Goal: Information Seeking & Learning: Learn about a topic

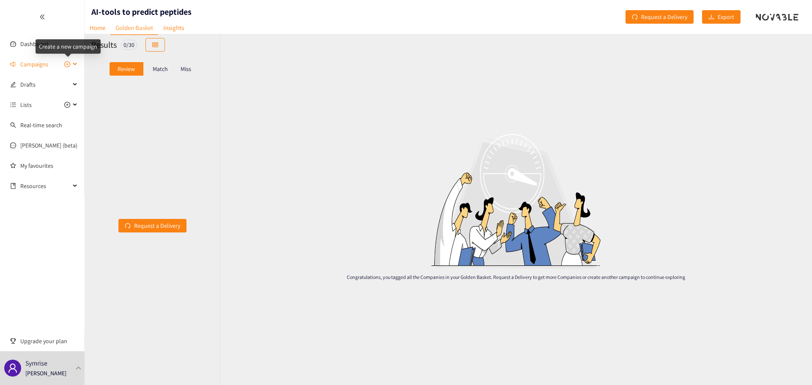
click at [66, 63] on icon "plus-circle" at bounding box center [67, 64] width 6 height 6
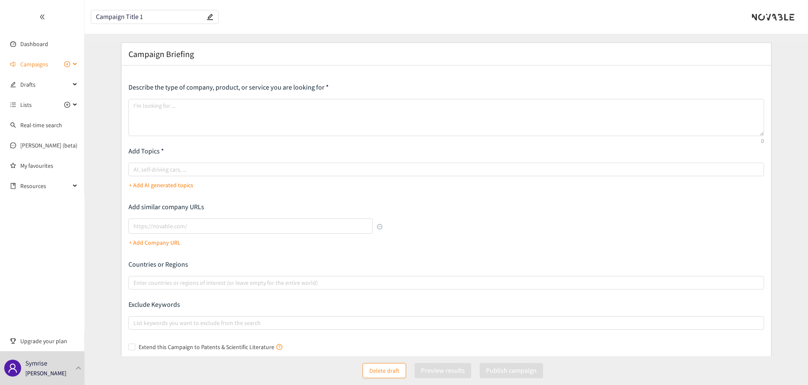
click at [73, 61] on div "Campaigns" at bounding box center [42, 64] width 85 height 17
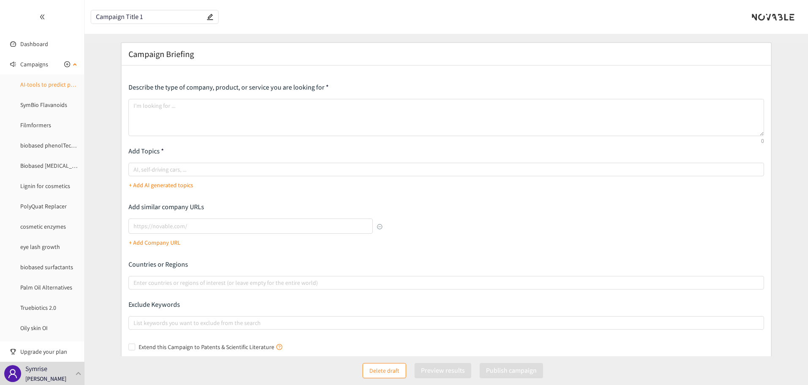
click at [55, 82] on link "AI-tools to predict peptides" at bounding box center [54, 85] width 69 height 8
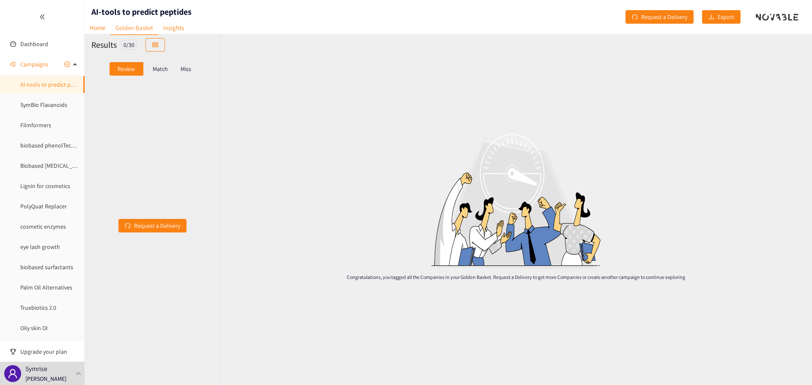
click at [154, 69] on p "Match" at bounding box center [160, 69] width 15 height 7
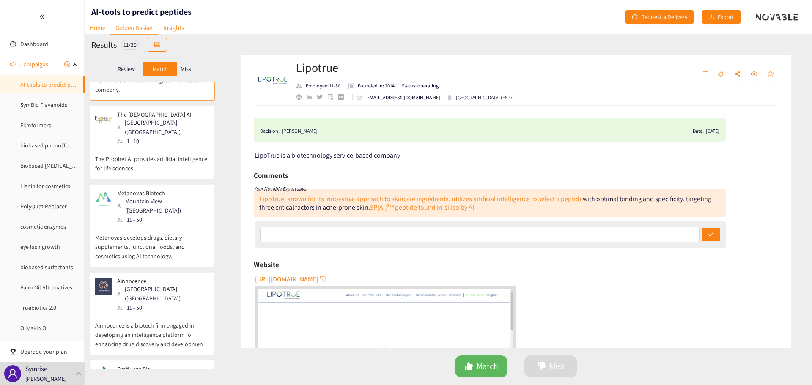
scroll to position [42, 0]
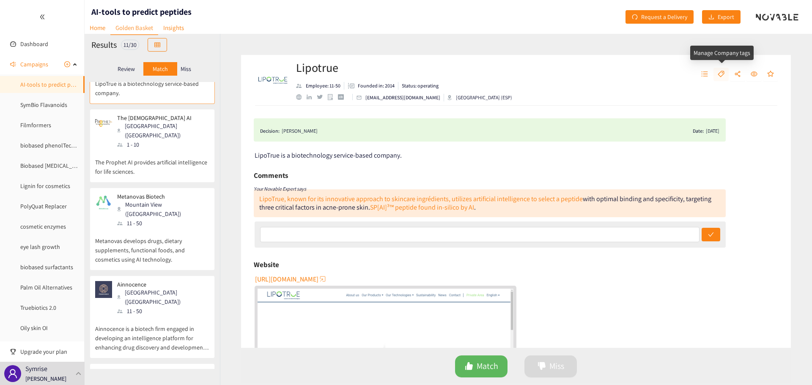
click at [719, 77] on icon "tag" at bounding box center [721, 74] width 7 height 7
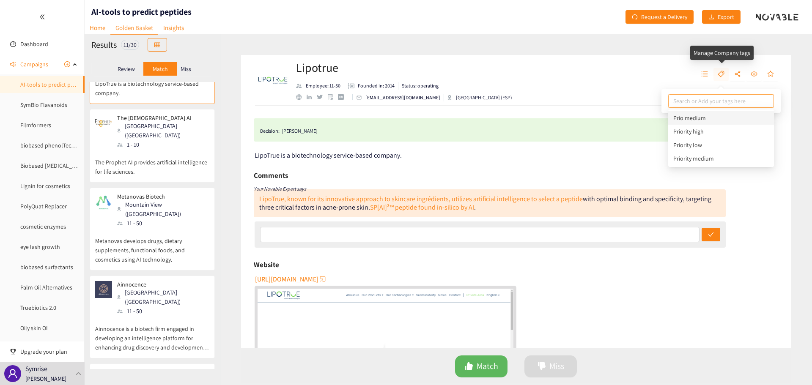
click at [719, 77] on icon "tag" at bounding box center [721, 74] width 7 height 7
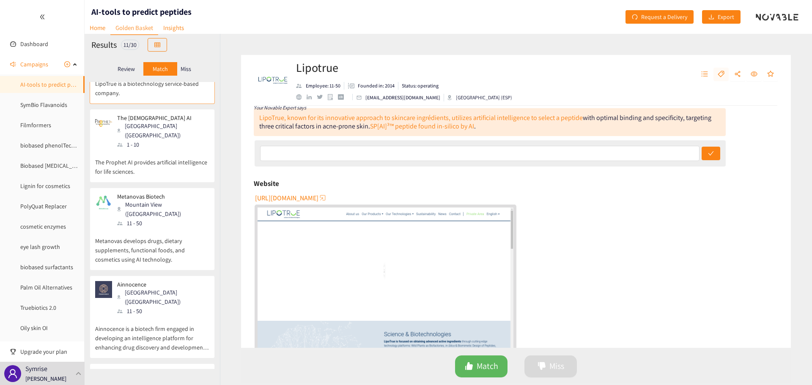
scroll to position [85, 0]
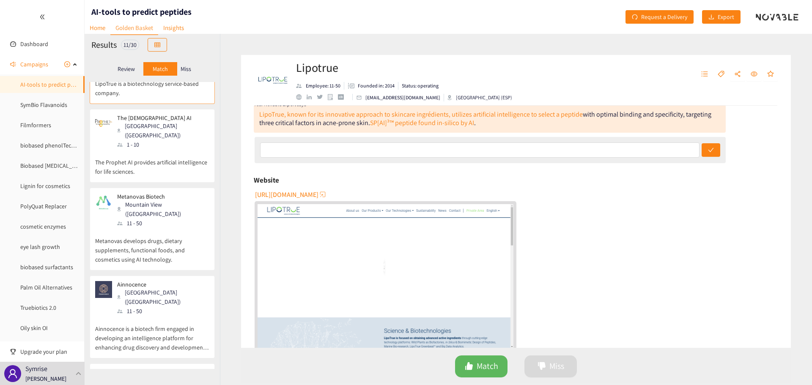
click at [293, 195] on span "[URL][DOMAIN_NAME]" at bounding box center [286, 194] width 63 height 11
click at [723, 74] on icon "tag" at bounding box center [721, 74] width 6 height 6
click at [720, 99] on div at bounding box center [720, 101] width 101 height 10
type input "Ingredient"
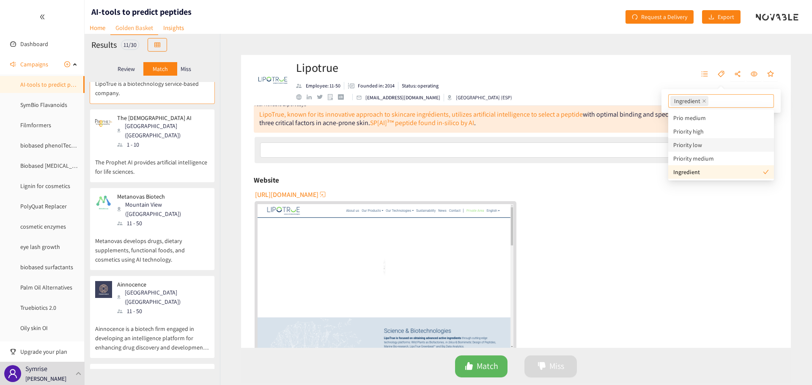
click at [759, 228] on div "[URL][DOMAIN_NAME]" at bounding box center [517, 269] width 524 height 163
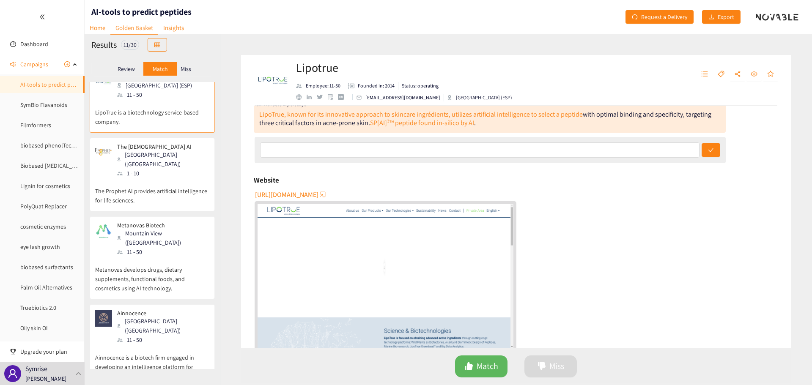
scroll to position [0, 0]
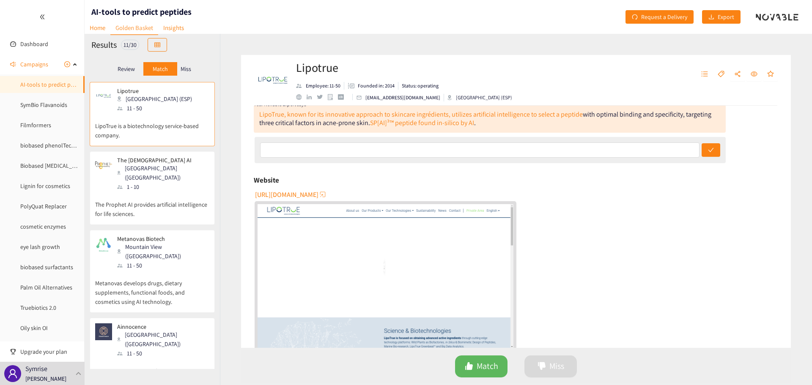
click at [157, 165] on div "The [DEMOGRAPHIC_DATA] AI Milan ([GEOGRAPHIC_DATA]) 1 - 10" at bounding box center [152, 174] width 114 height 35
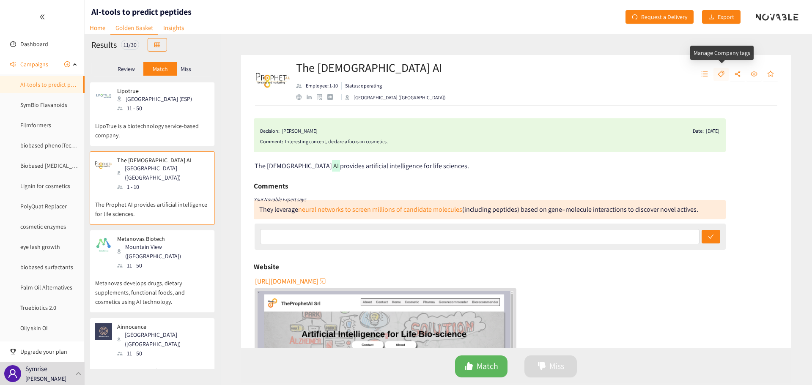
click at [725, 74] on button "button" at bounding box center [720, 75] width 15 height 14
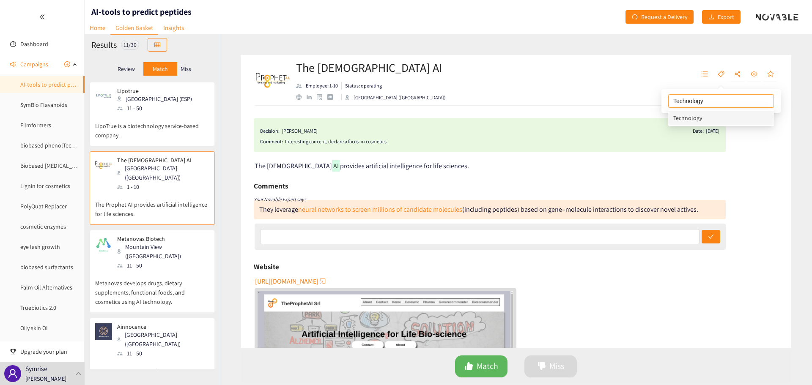
type input "Technology"
click at [764, 221] on div "Decision: [PERSON_NAME] Date: [DATE] Comment: Interesting concept, declare a fo…" at bounding box center [516, 227] width 550 height 242
click at [159, 236] on p "Metanovas Biotech" at bounding box center [160, 239] width 86 height 7
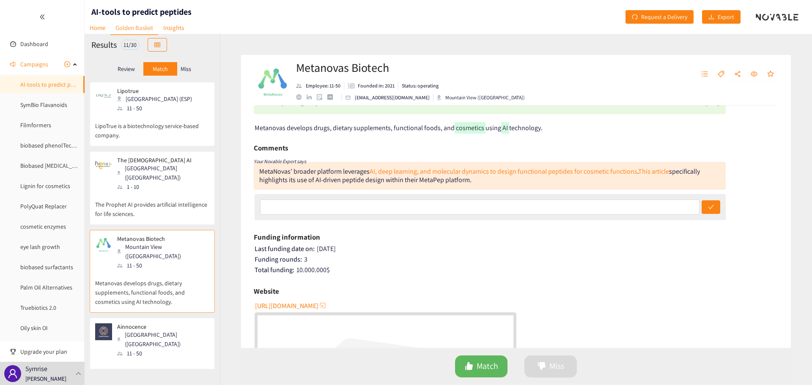
scroll to position [42, 0]
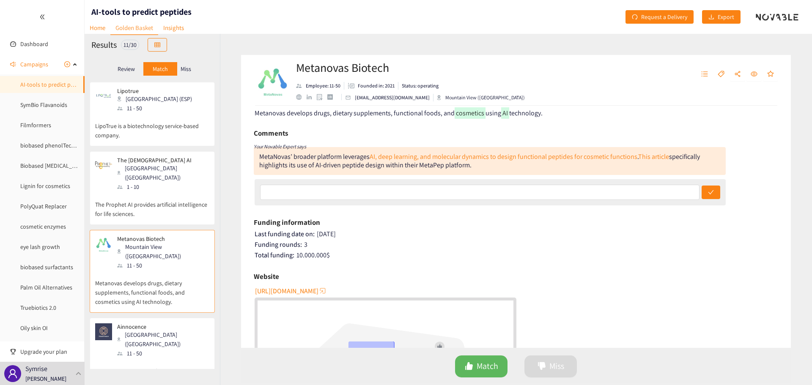
click at [318, 291] on span "[URL][DOMAIN_NAME]" at bounding box center [286, 291] width 63 height 11
click at [726, 73] on button "button" at bounding box center [720, 75] width 15 height 14
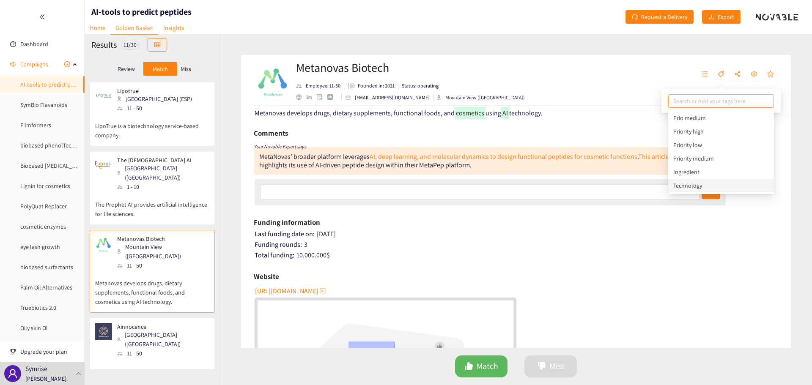
click at [697, 183] on div "Technology" at bounding box center [721, 185] width 96 height 9
click at [633, 230] on div "Last funding date on: [DATE]" at bounding box center [517, 234] width 524 height 8
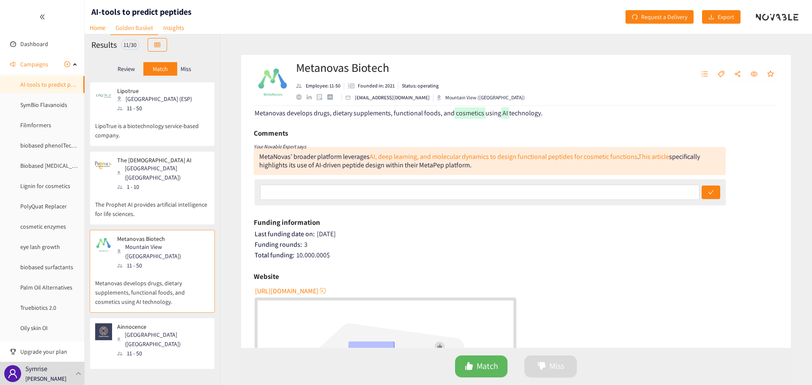
click at [173, 330] on div "[GEOGRAPHIC_DATA] ([GEOGRAPHIC_DATA])" at bounding box center [162, 339] width 91 height 19
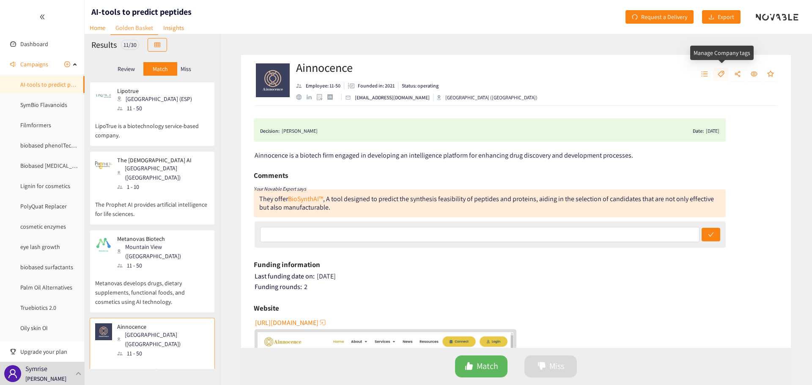
click at [722, 76] on icon "tag" at bounding box center [721, 74] width 6 height 6
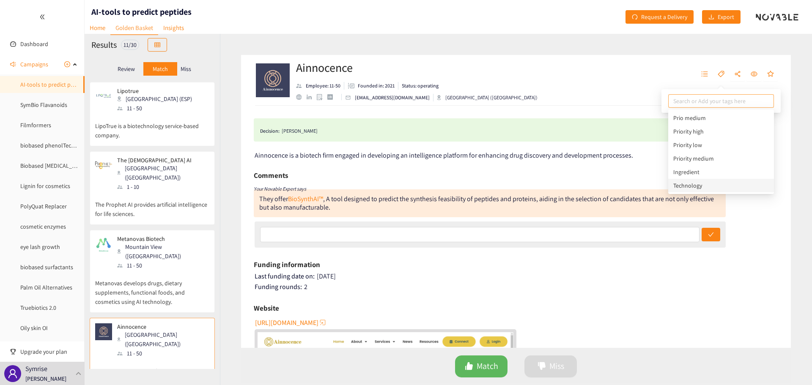
click at [696, 189] on div "Technology" at bounding box center [721, 185] width 96 height 9
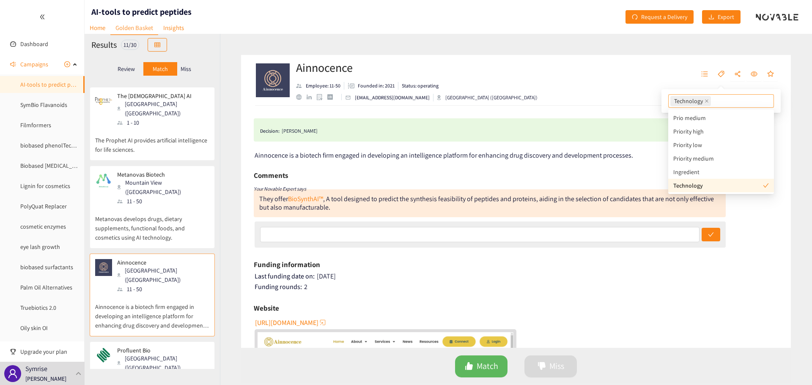
scroll to position [127, 0]
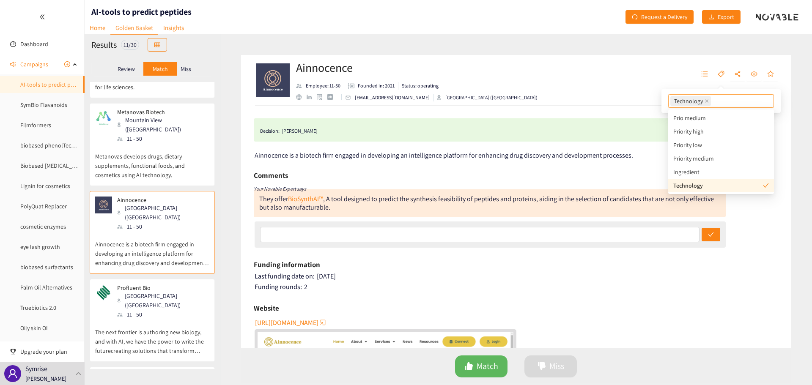
click at [192, 319] on p "The next frontier is authoring new biology, and with AI, we have the power to w…" at bounding box center [152, 337] width 114 height 36
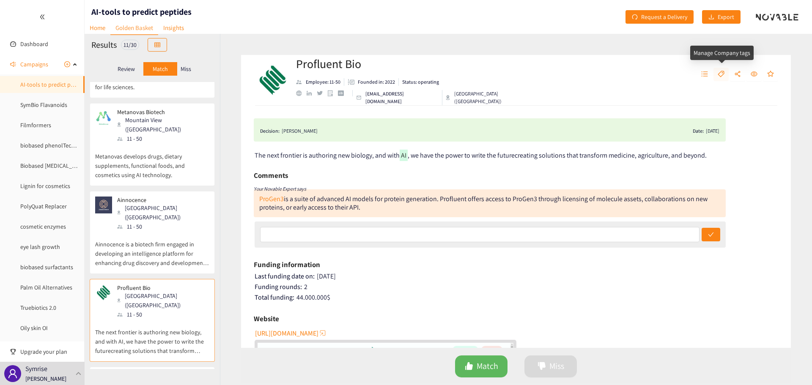
click at [720, 74] on icon "tag" at bounding box center [721, 74] width 7 height 7
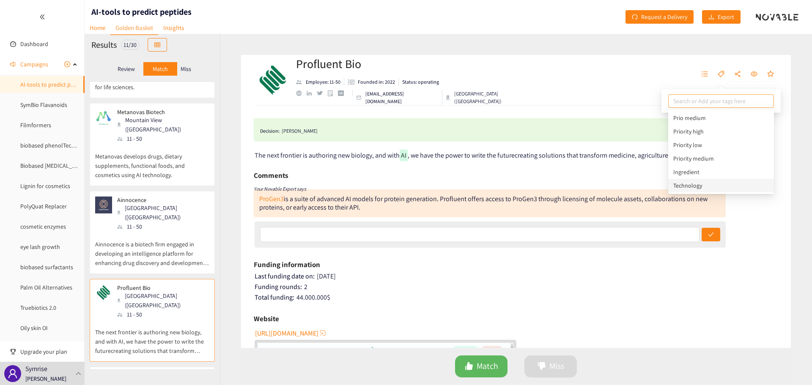
click at [693, 183] on div "Technology" at bounding box center [721, 185] width 96 height 9
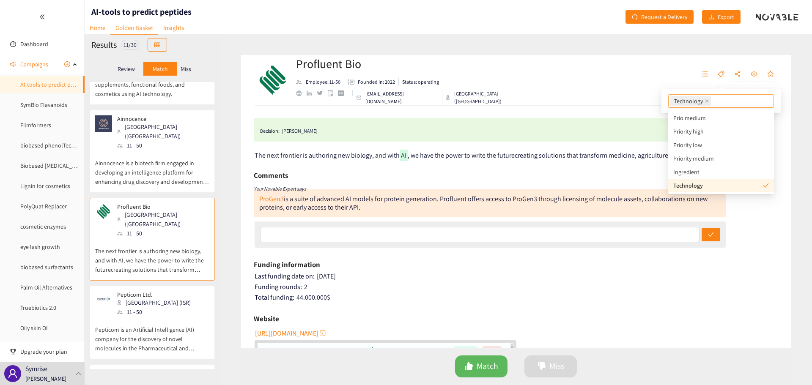
scroll to position [211, 0]
click at [177, 288] on div "Pepticom Ltd. [GEOGRAPHIC_DATA] (ISR) 11 - 50" at bounding box center [152, 300] width 114 height 25
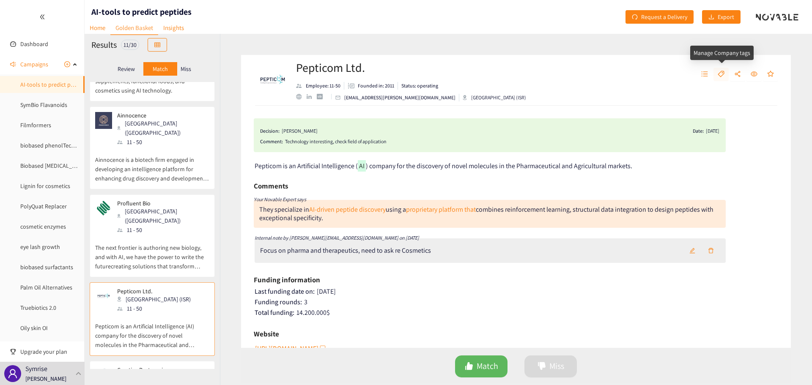
click at [722, 74] on icon "tag" at bounding box center [721, 74] width 7 height 7
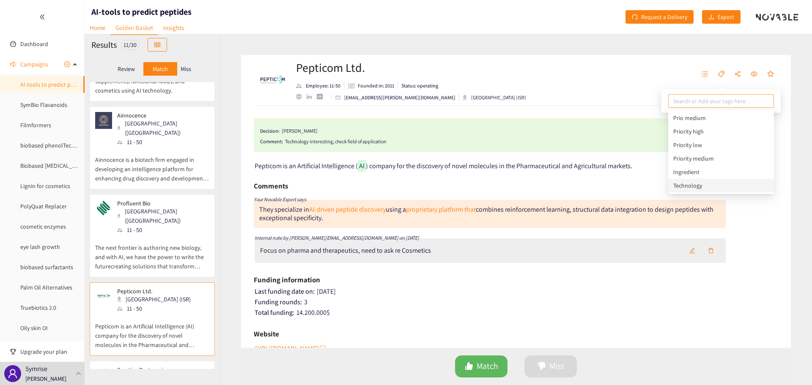
click at [702, 183] on div "Technology" at bounding box center [721, 185] width 96 height 9
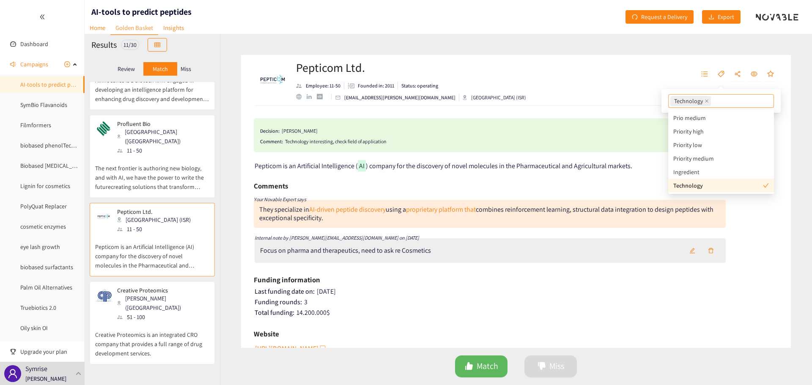
scroll to position [296, 0]
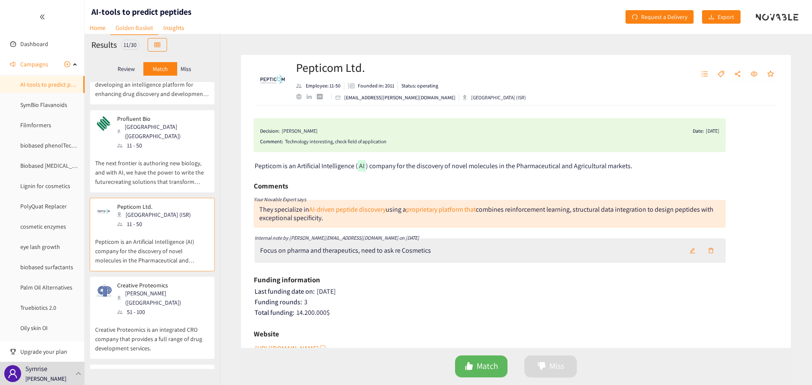
click at [189, 282] on div "Creative Proteomics [PERSON_NAME] ([GEOGRAPHIC_DATA]) 51 - 100" at bounding box center [152, 299] width 114 height 35
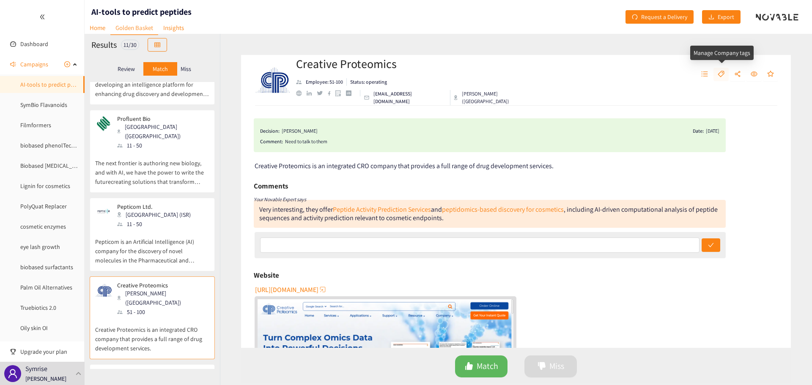
click at [723, 73] on icon "tag" at bounding box center [721, 74] width 7 height 7
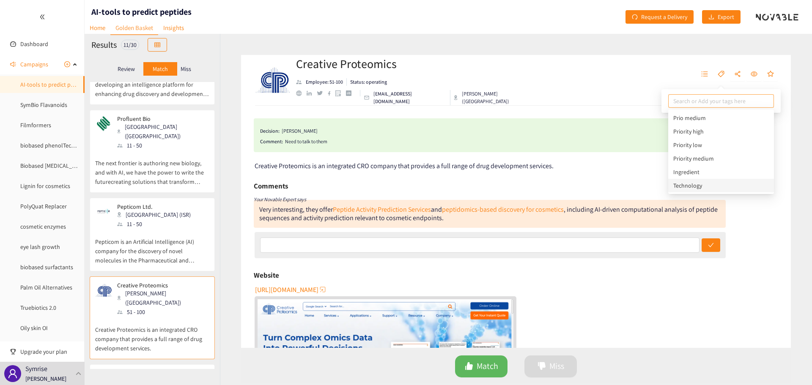
click at [716, 183] on div "Technology" at bounding box center [721, 185] width 96 height 9
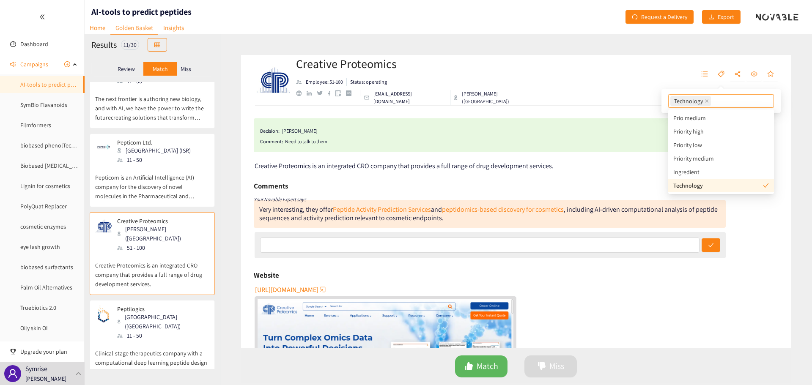
scroll to position [381, 0]
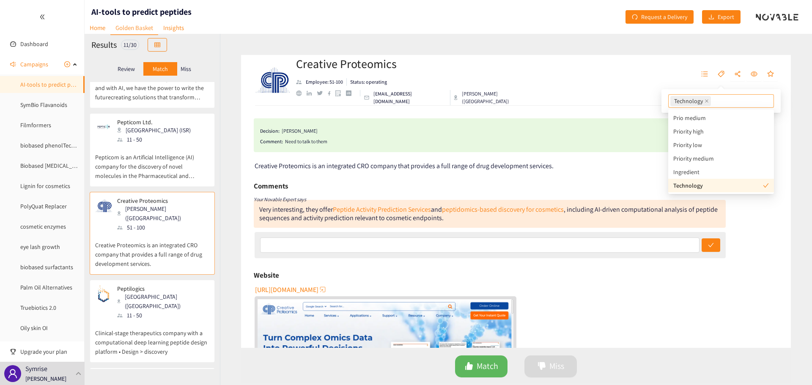
click at [182, 285] on div "Peptilogics [GEOGRAPHIC_DATA] ([GEOGRAPHIC_DATA]) 11 - 50" at bounding box center [152, 302] width 114 height 35
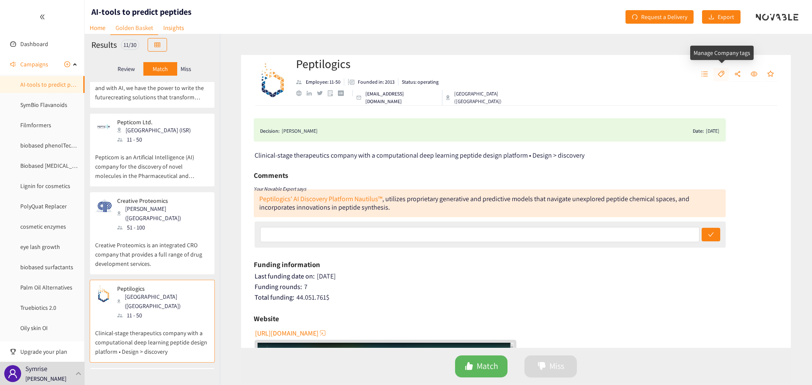
click at [718, 77] on icon "tag" at bounding box center [721, 74] width 7 height 7
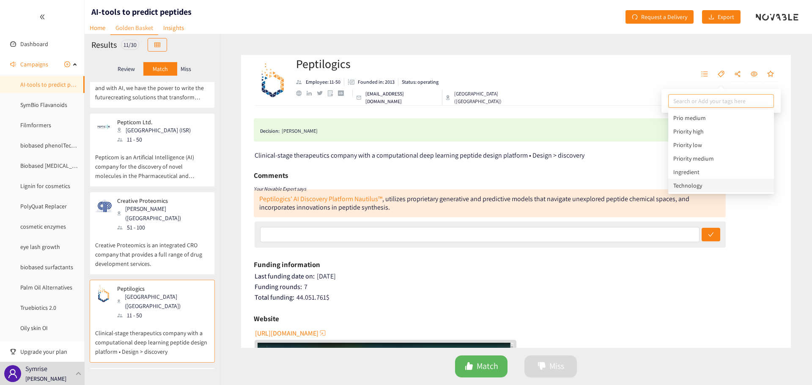
click at [700, 185] on div "Technology" at bounding box center [721, 185] width 96 height 9
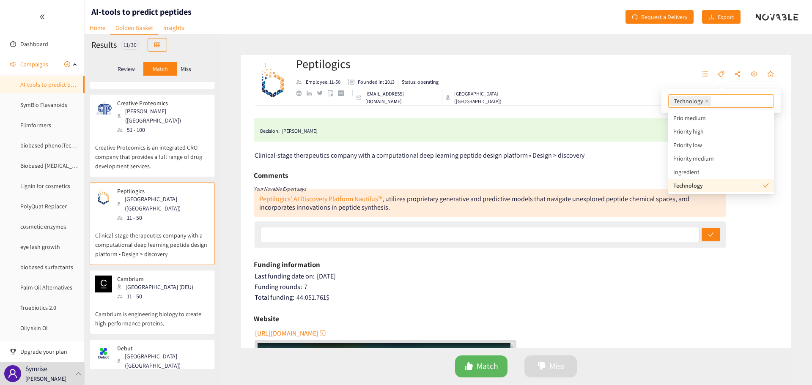
scroll to position [507, 0]
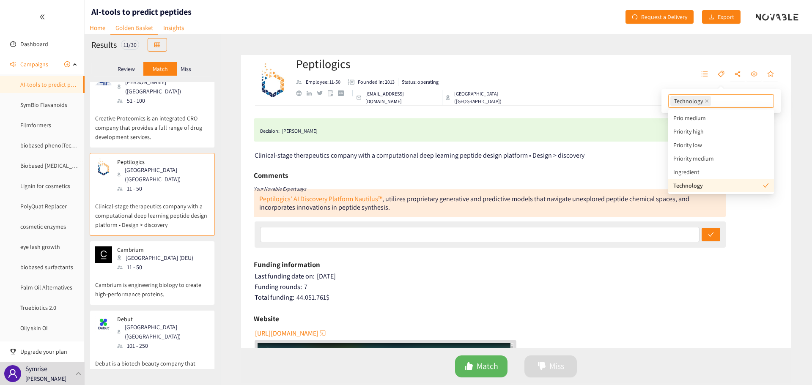
click at [185, 247] on div "Cambrium Berlin (DEU) 11 - 50" at bounding box center [152, 259] width 114 height 25
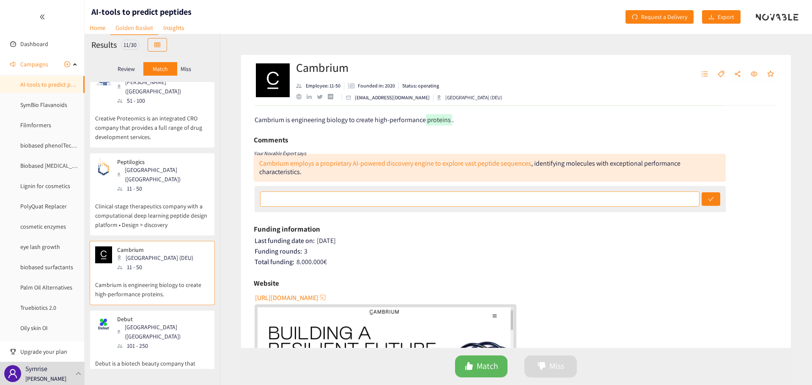
scroll to position [0, 0]
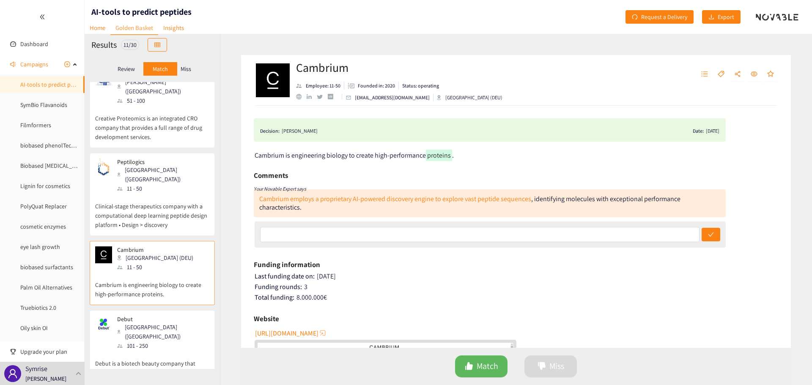
click at [307, 332] on span "[URL][DOMAIN_NAME]" at bounding box center [286, 333] width 63 height 11
click at [727, 73] on button "button" at bounding box center [720, 75] width 15 height 14
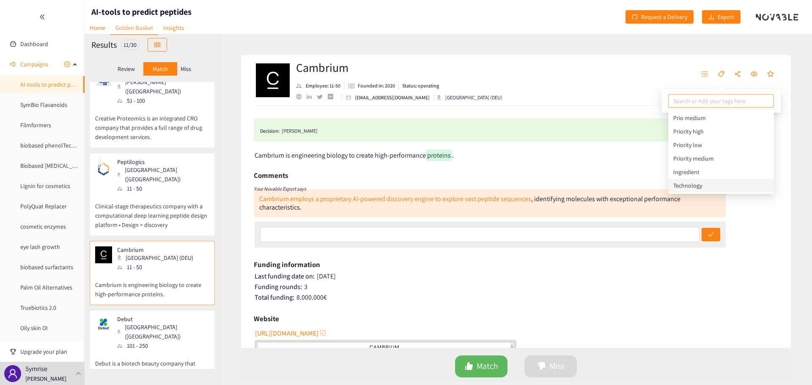
click at [709, 185] on div "Technology" at bounding box center [721, 185] width 96 height 9
click at [184, 316] on div "Debut [GEOGRAPHIC_DATA] ([GEOGRAPHIC_DATA]) 101 - 250" at bounding box center [152, 333] width 114 height 35
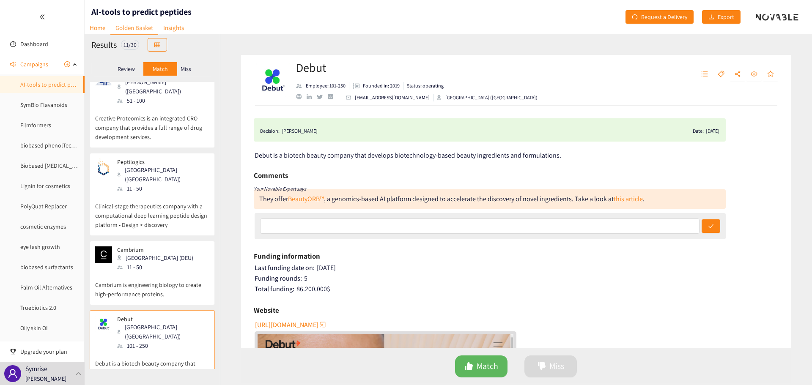
click at [301, 325] on span "[URL][DOMAIN_NAME]" at bounding box center [286, 325] width 63 height 11
click at [716, 69] on button "button" at bounding box center [720, 75] width 15 height 14
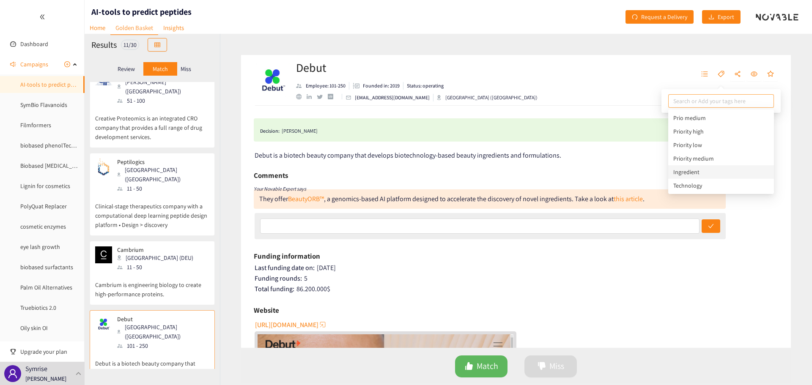
click at [704, 170] on div "Ingredient" at bounding box center [721, 171] width 96 height 9
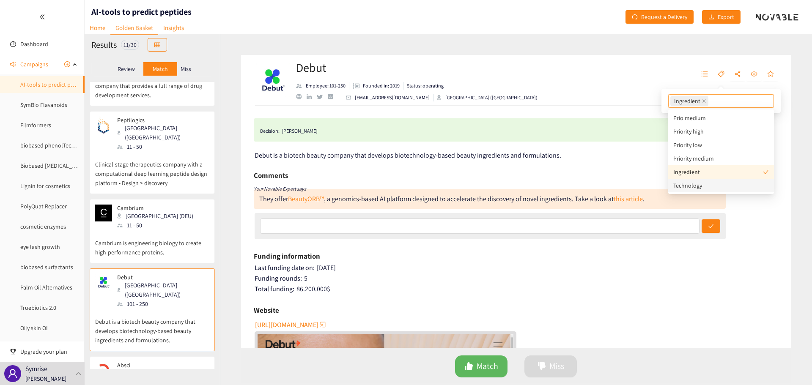
scroll to position [550, 0]
click at [160, 385] on div "101 - 250" at bounding box center [162, 390] width 91 height 9
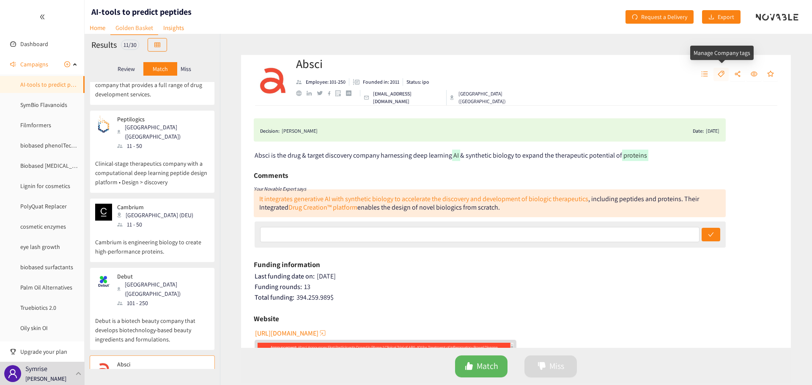
click at [723, 80] on button "button" at bounding box center [720, 75] width 15 height 14
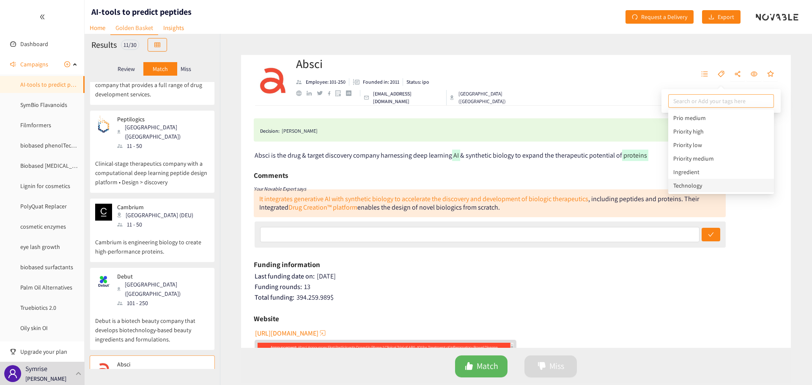
click at [694, 187] on div "Technology" at bounding box center [721, 185] width 96 height 9
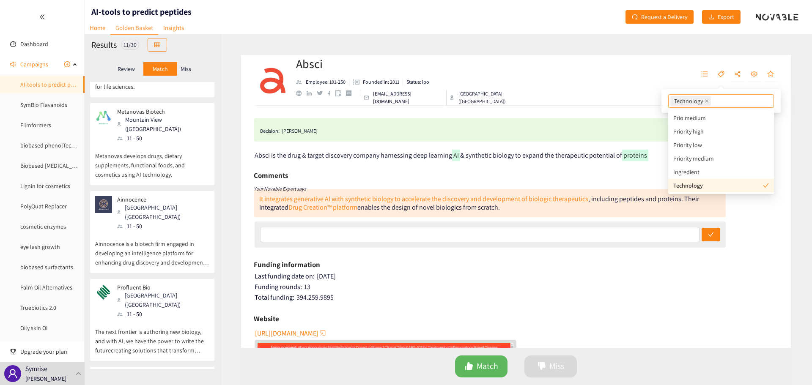
scroll to position [0, 0]
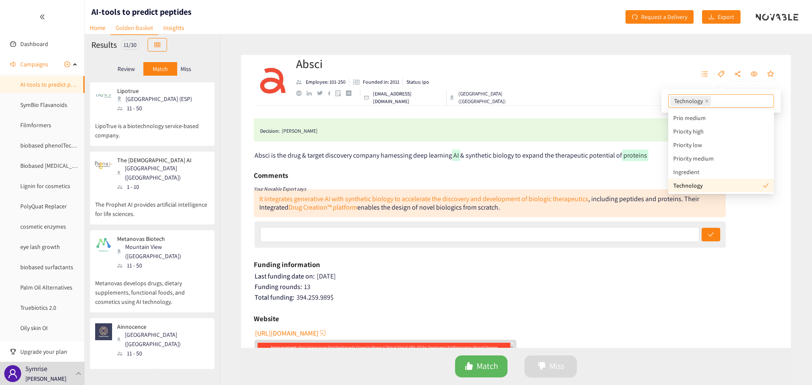
click at [185, 70] on p "Miss" at bounding box center [186, 69] width 11 height 7
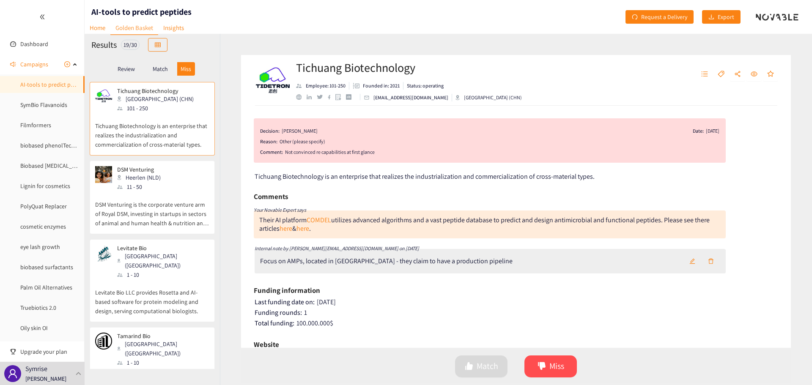
click at [173, 193] on p "DSM Venturing is the corporate venture arm of Royal DSM, investing in startups …" at bounding box center [152, 210] width 114 height 36
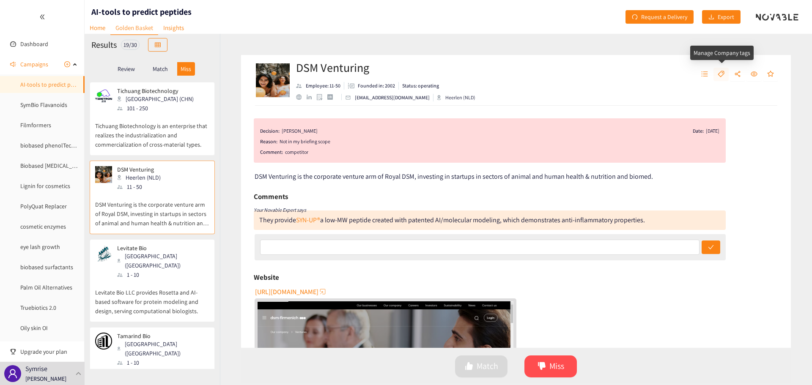
click at [723, 74] on icon "tag" at bounding box center [721, 74] width 6 height 6
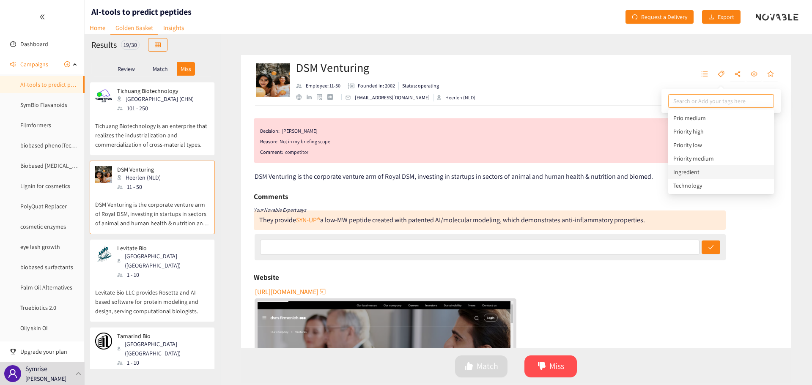
click at [708, 170] on div "Ingredient" at bounding box center [721, 171] width 96 height 9
click at [191, 279] on p "Levitate Bio LLC provides Rosetta and AI-based software for protein modeling an…" at bounding box center [152, 297] width 114 height 36
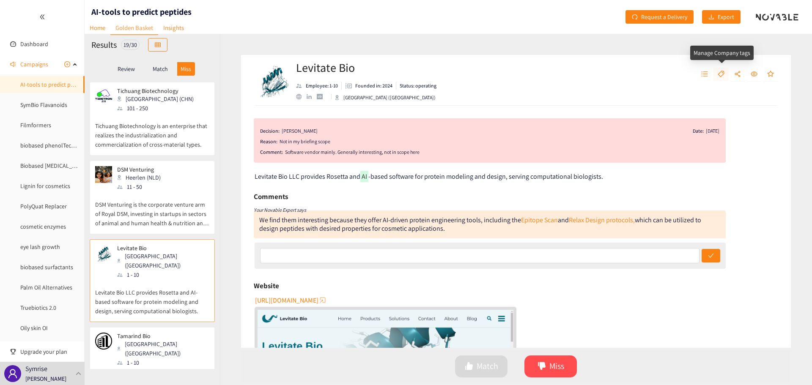
click at [723, 79] on button "button" at bounding box center [720, 75] width 15 height 14
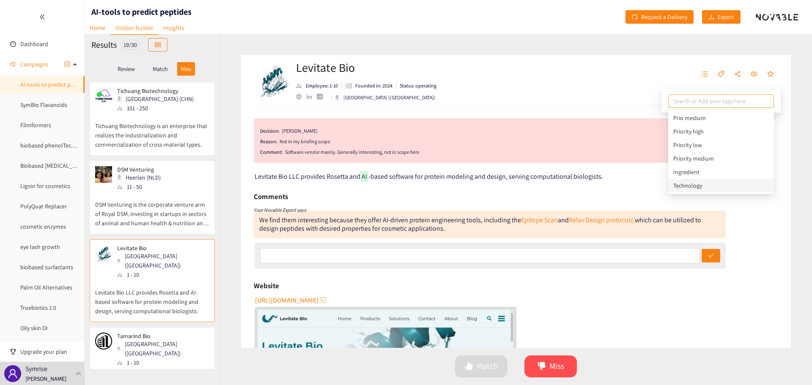
click at [724, 184] on div "Technology" at bounding box center [721, 185] width 96 height 9
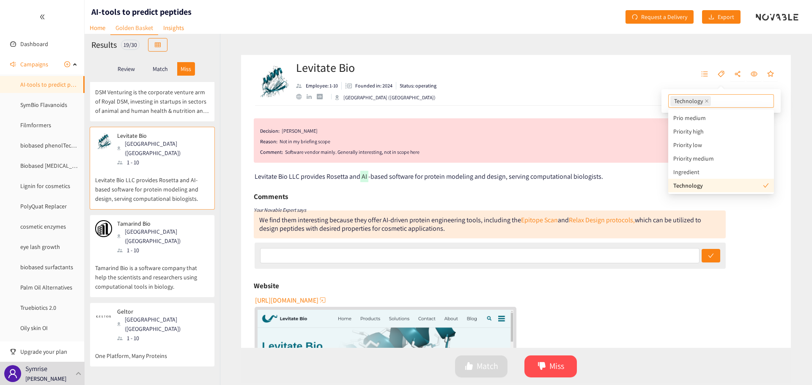
scroll to position [127, 0]
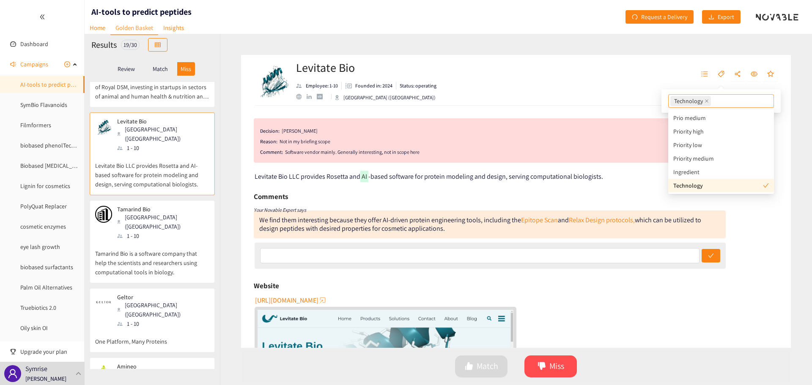
click at [189, 241] on p "Tamarind Bio is a software company that help the scientists and researchers usi…" at bounding box center [152, 259] width 114 height 36
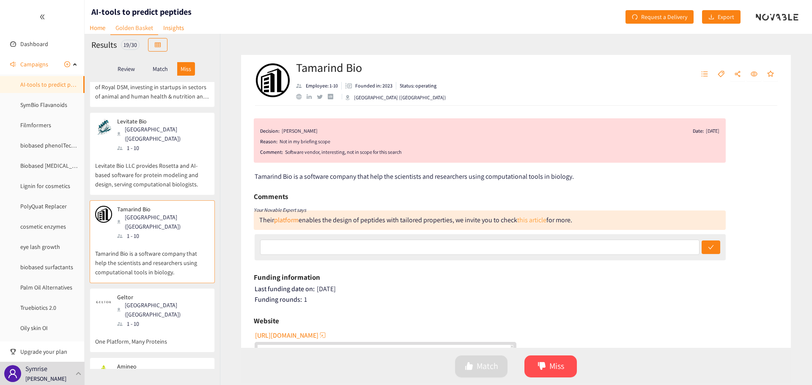
click at [541, 221] on link "this article" at bounding box center [531, 220] width 29 height 9
click at [719, 75] on icon "tag" at bounding box center [721, 74] width 6 height 6
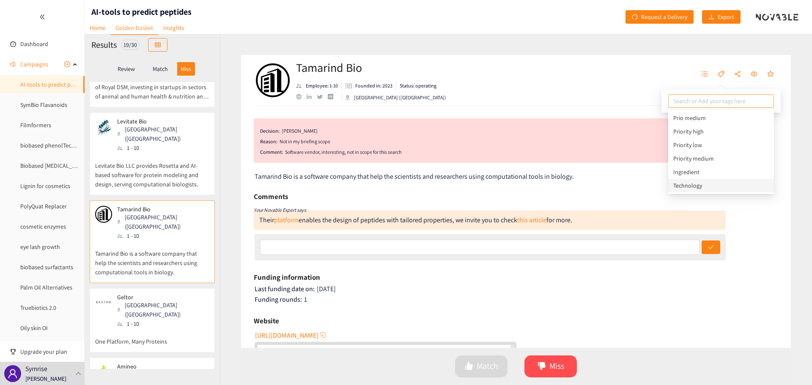
click at [702, 185] on div "Technology" at bounding box center [721, 185] width 96 height 9
click at [178, 329] on p "One Platform, Many Proteins" at bounding box center [152, 338] width 114 height 18
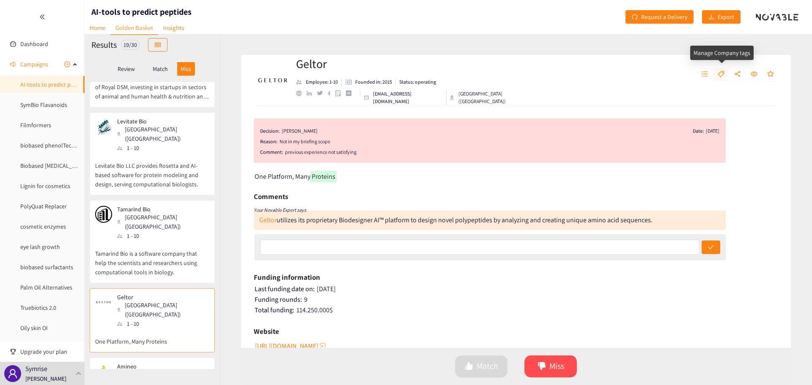
click at [720, 74] on icon "tag" at bounding box center [721, 74] width 7 height 7
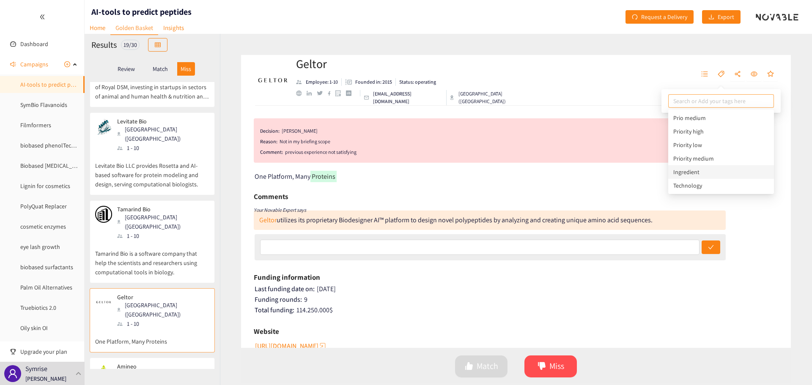
click at [713, 175] on div "Ingredient" at bounding box center [721, 171] width 96 height 9
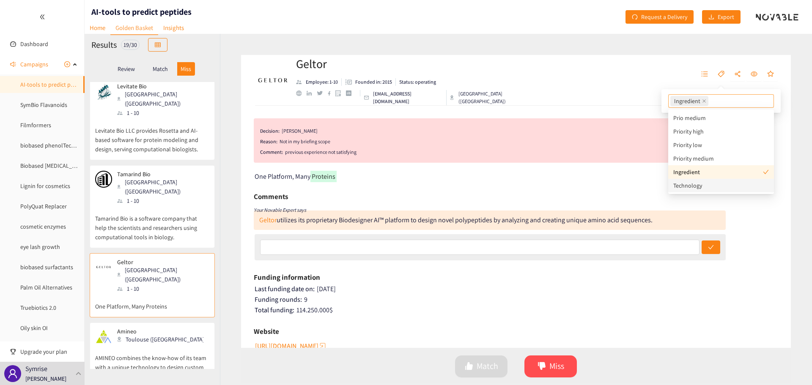
scroll to position [211, 0]
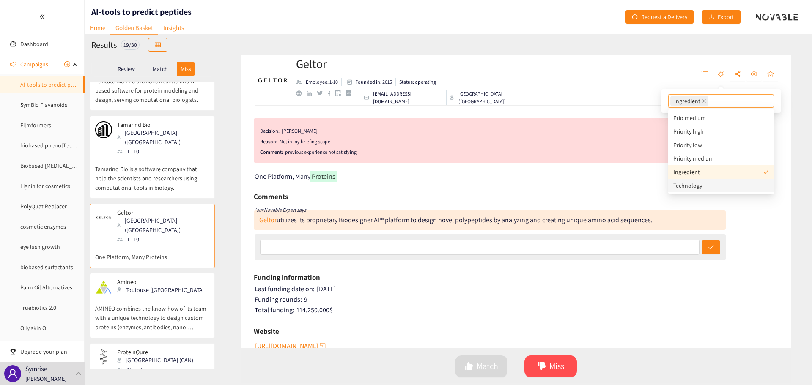
click at [149, 296] on p "AMINEO combines the know-how of its team with a unique technology to design cus…" at bounding box center [152, 314] width 114 height 36
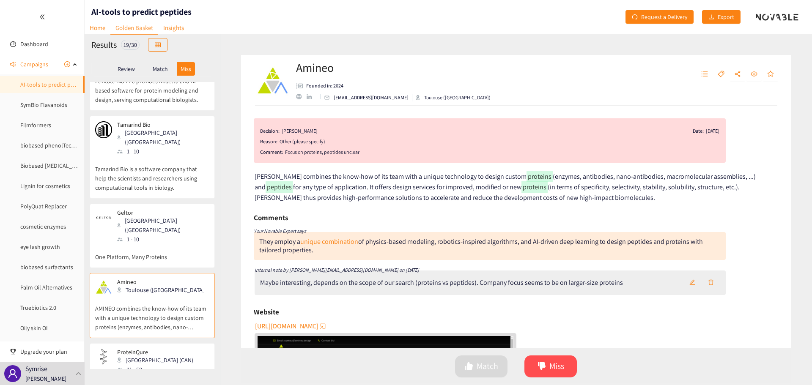
click at [318, 323] on span "[URL][DOMAIN_NAME]" at bounding box center [286, 326] width 63 height 11
click at [719, 80] on button "button" at bounding box center [720, 75] width 15 height 14
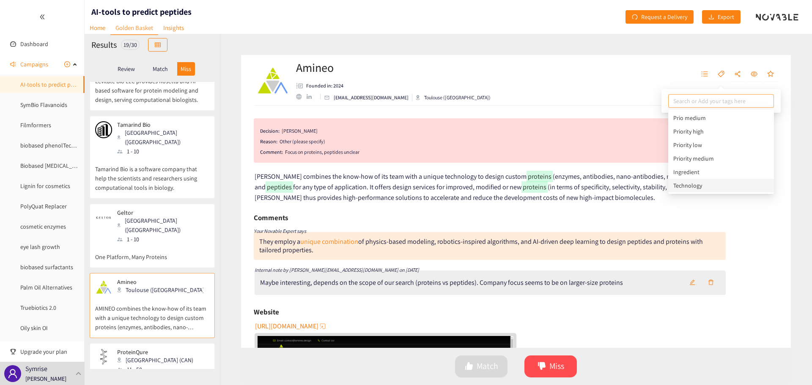
click at [699, 182] on div "Technology" at bounding box center [721, 185] width 96 height 9
click at [168, 374] on p "ProteinQure is a biotech company focused on the design of novel exotic peptides…" at bounding box center [152, 392] width 114 height 36
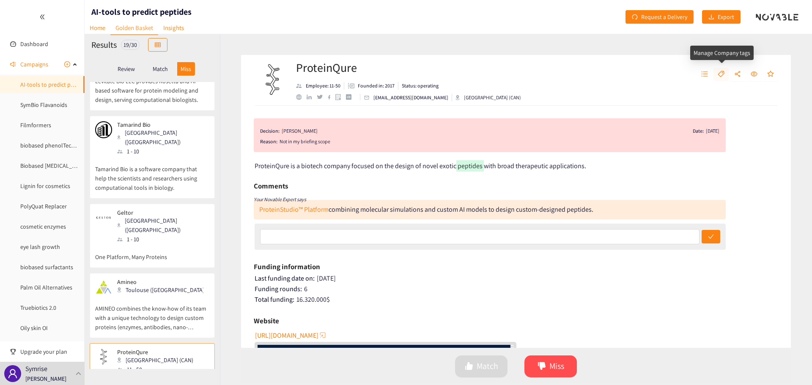
click at [718, 74] on icon "tag" at bounding box center [721, 74] width 6 height 6
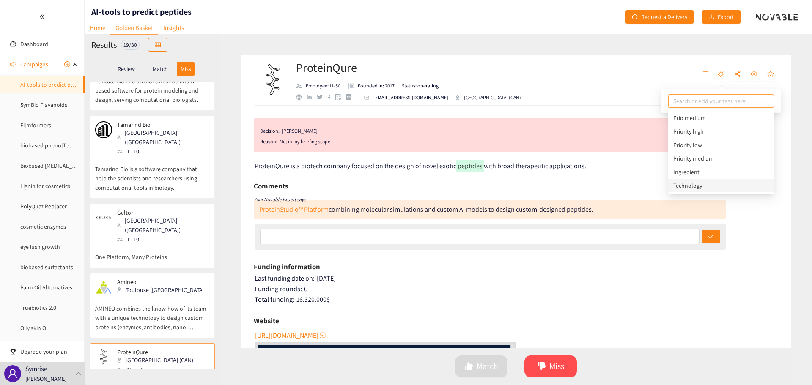
click at [695, 189] on div "Technology" at bounding box center [721, 185] width 96 height 9
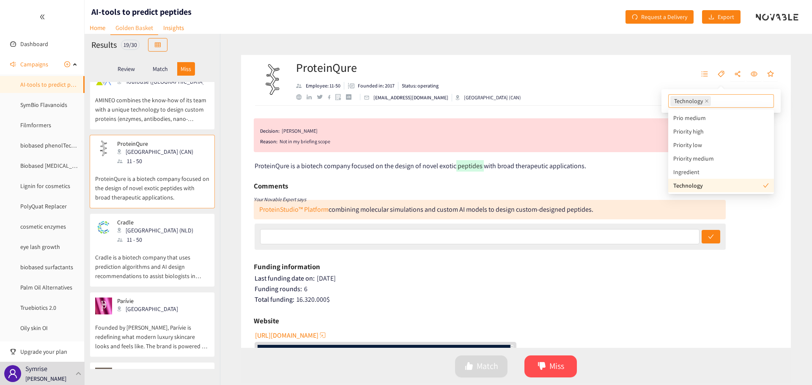
scroll to position [423, 0]
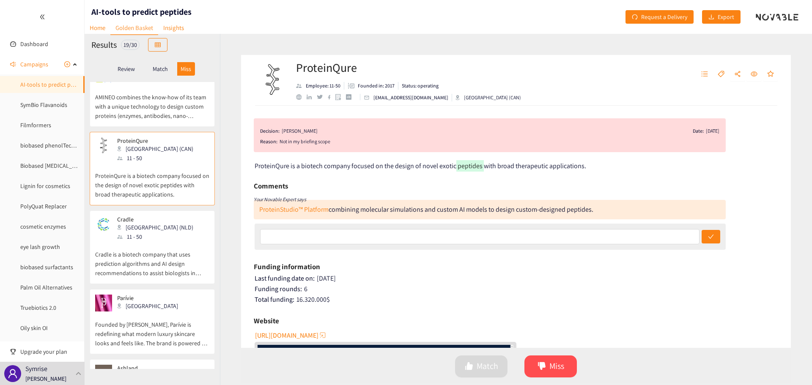
click at [199, 216] on div "Cradle Delft (NLD) 11 - 50" at bounding box center [152, 228] width 114 height 25
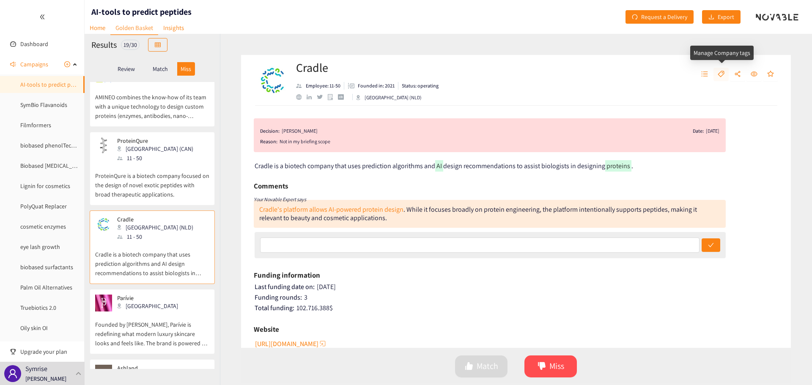
click at [720, 79] on button "button" at bounding box center [720, 75] width 15 height 14
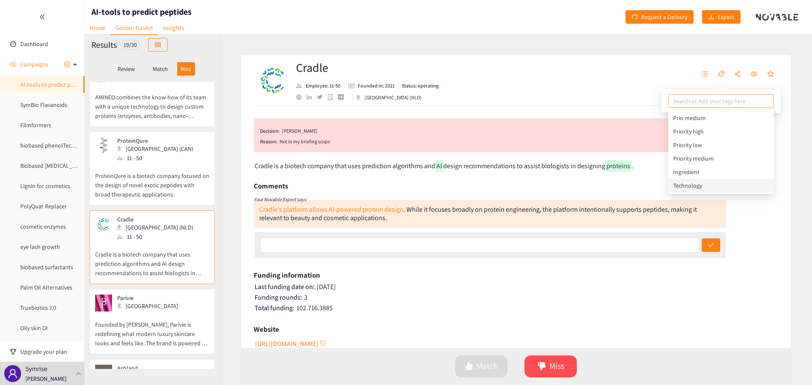
click at [703, 187] on div "Technology" at bounding box center [721, 185] width 96 height 9
click at [140, 312] on p "Founded by [PERSON_NAME], Parívie is redefining what modern luxury skincare loo…" at bounding box center [152, 330] width 114 height 36
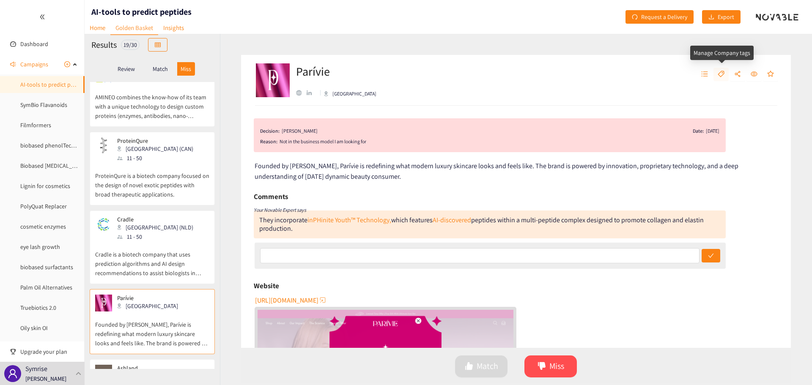
click at [717, 74] on button "button" at bounding box center [720, 75] width 15 height 14
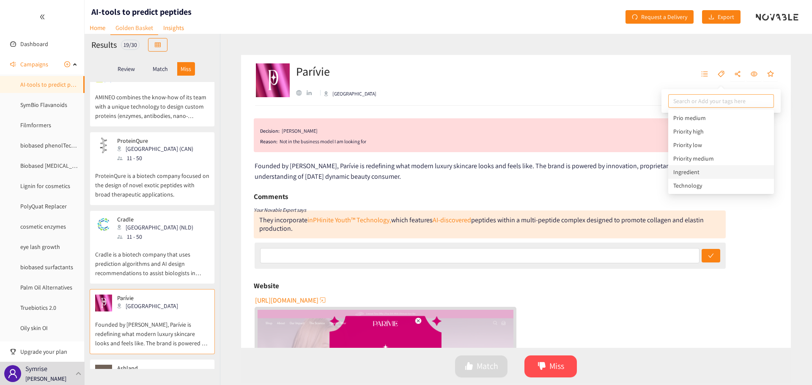
click at [700, 171] on div "Ingredient" at bounding box center [721, 171] width 96 height 9
click at [634, 92] on div "Parívie [GEOGRAPHIC_DATA]" at bounding box center [516, 80] width 550 height 51
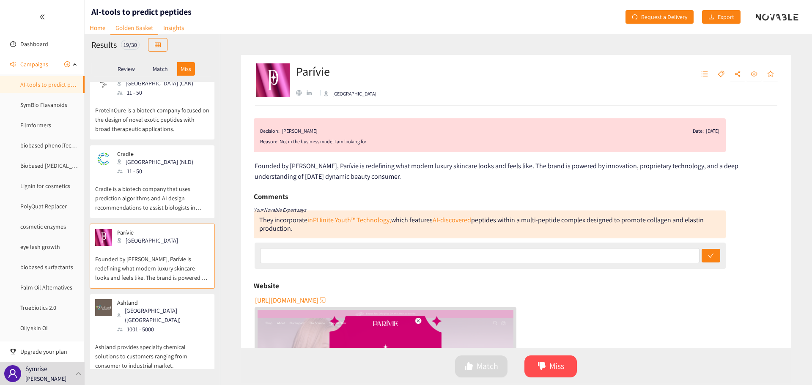
scroll to position [550, 0]
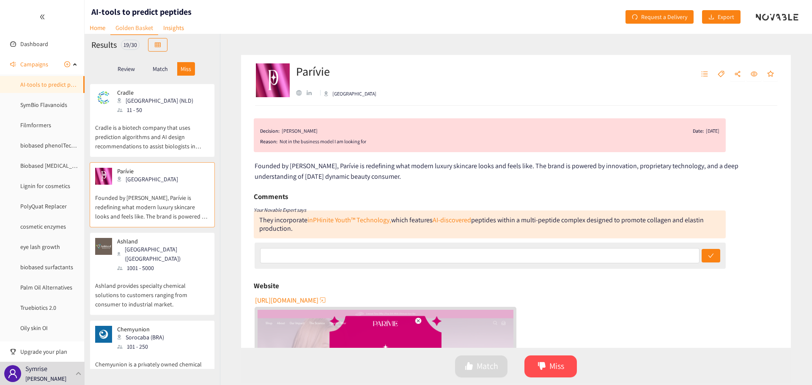
click at [189, 273] on p "Ashland provides specialty chemical solutions to customers ranging from consume…" at bounding box center [152, 291] width 114 height 36
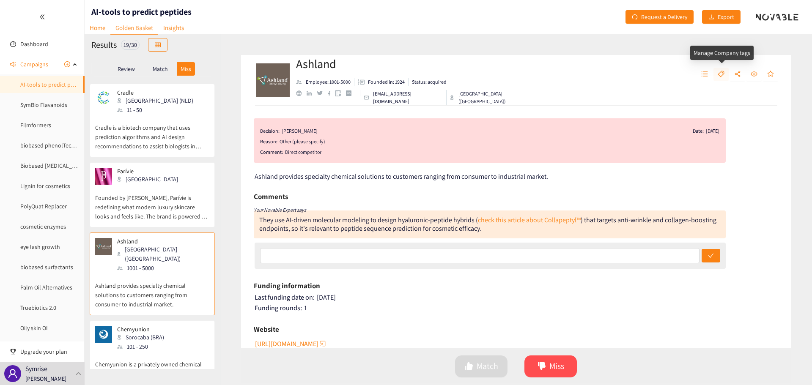
click at [717, 76] on button "button" at bounding box center [720, 75] width 15 height 14
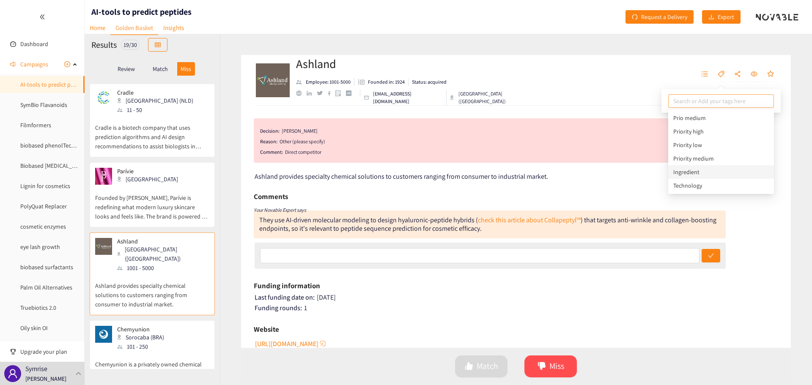
click at [708, 172] on div "Ingredient" at bounding box center [721, 171] width 96 height 9
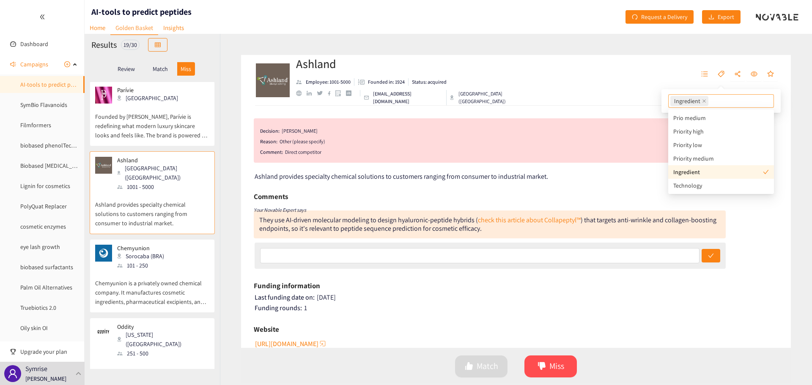
scroll to position [634, 0]
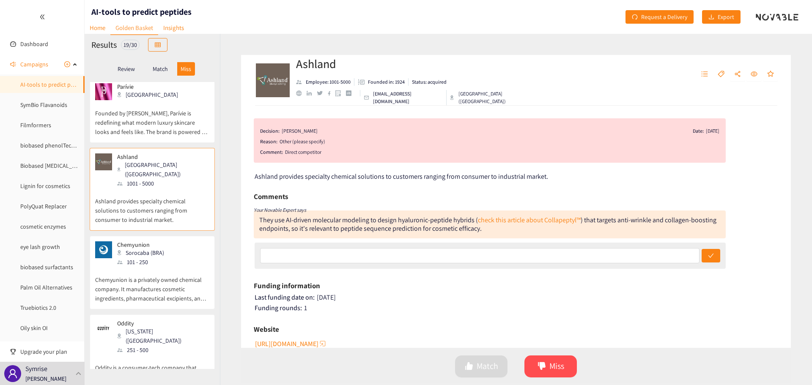
click at [189, 241] on div "Chemyunion Sorocaba (BRA) 101 - 250" at bounding box center [152, 253] width 114 height 25
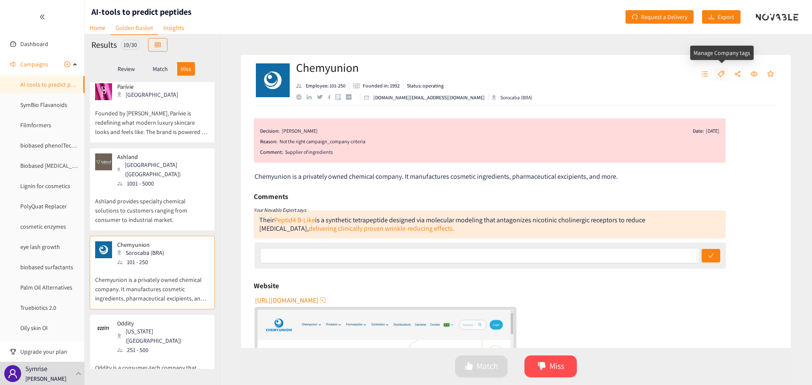
click at [725, 79] on button "button" at bounding box center [720, 75] width 15 height 14
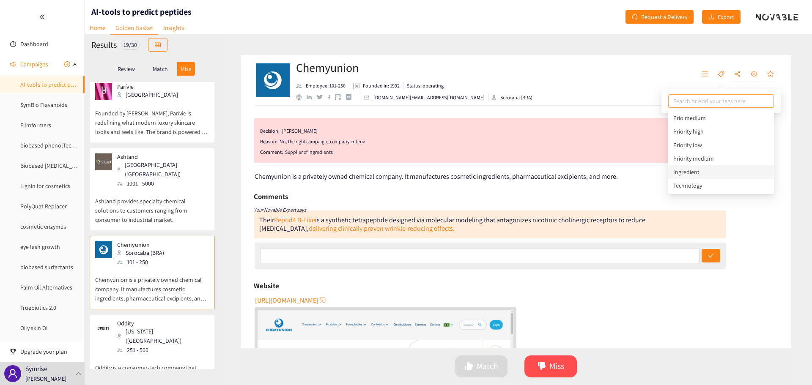
click at [721, 166] on div "Ingredient" at bounding box center [721, 172] width 106 height 14
click at [184, 320] on div "Oddity [US_STATE] ([GEOGRAPHIC_DATA]) 251 - 500" at bounding box center [152, 337] width 114 height 35
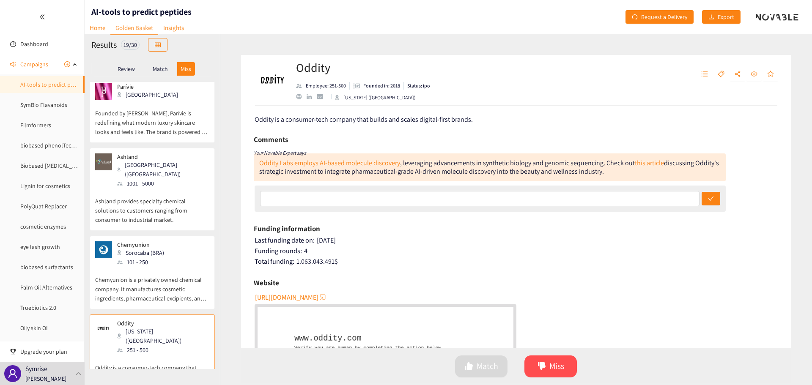
scroll to position [42, 0]
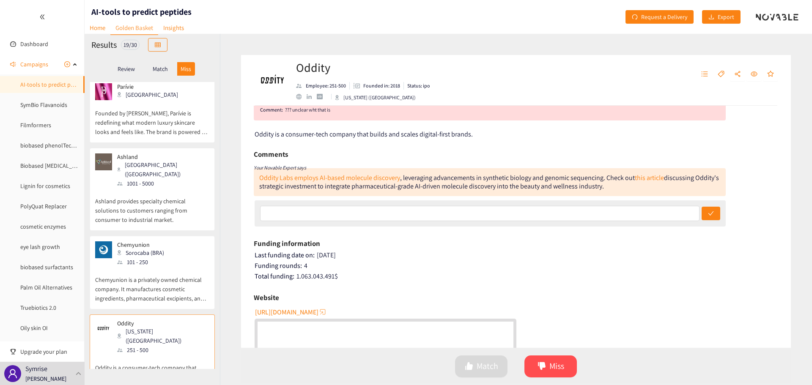
click at [291, 315] on span "[URL][DOMAIN_NAME]" at bounding box center [286, 312] width 63 height 11
click at [721, 78] on button "button" at bounding box center [720, 75] width 15 height 14
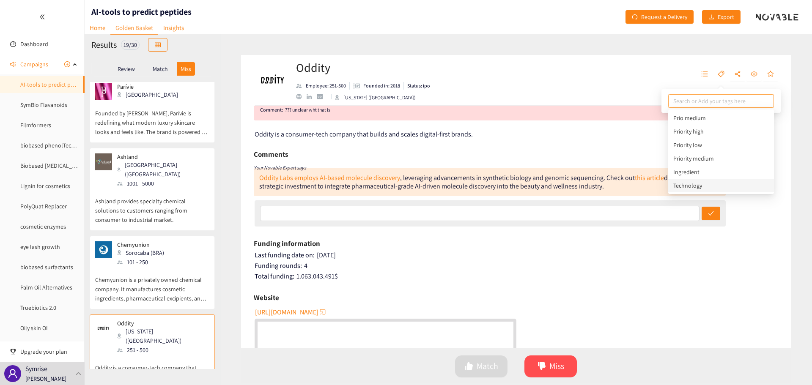
click at [706, 180] on div "Technology" at bounding box center [721, 186] width 106 height 14
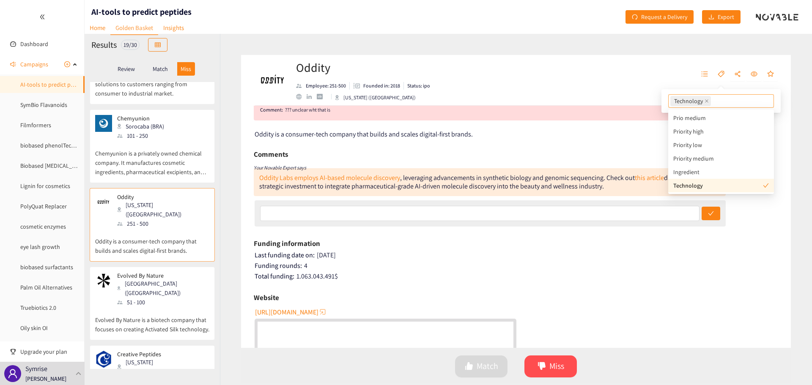
scroll to position [761, 0]
click at [159, 307] on p "Evolved By Nature is a biotech company that focuses on creating Activated Silk …" at bounding box center [152, 320] width 114 height 27
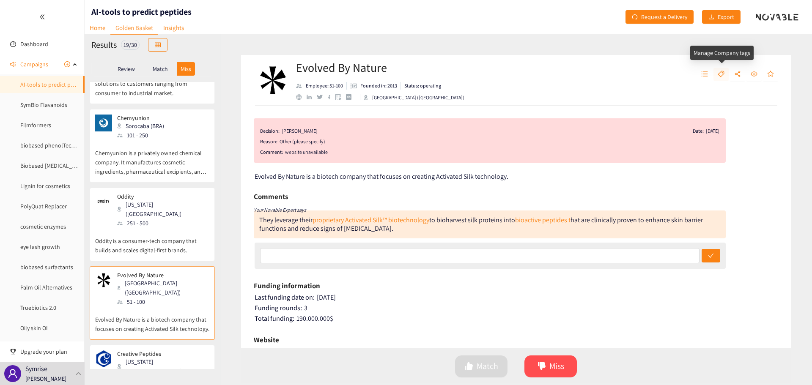
click at [722, 74] on icon "tag" at bounding box center [721, 74] width 7 height 7
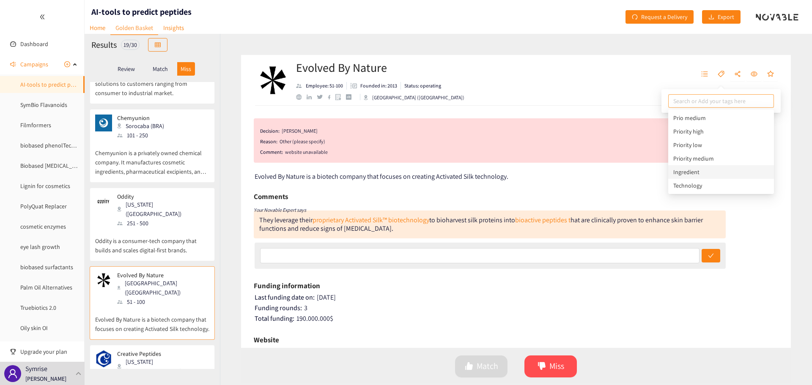
click at [703, 175] on div "Ingredient" at bounding box center [721, 171] width 96 height 9
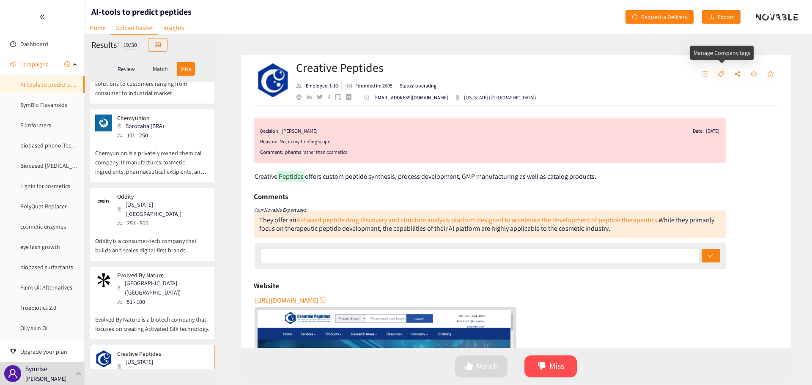
click at [722, 71] on icon "tag" at bounding box center [721, 74] width 7 height 7
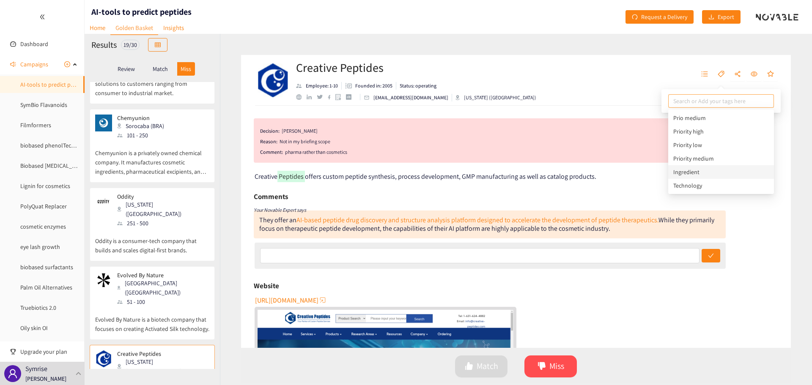
click at [710, 173] on div "Ingredient" at bounding box center [721, 171] width 96 height 9
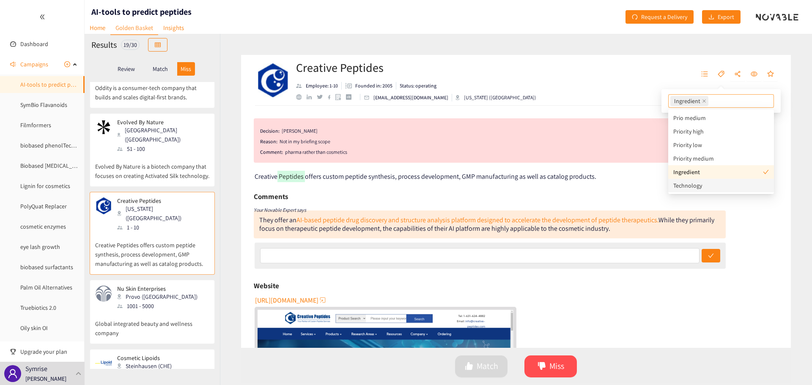
scroll to position [930, 0]
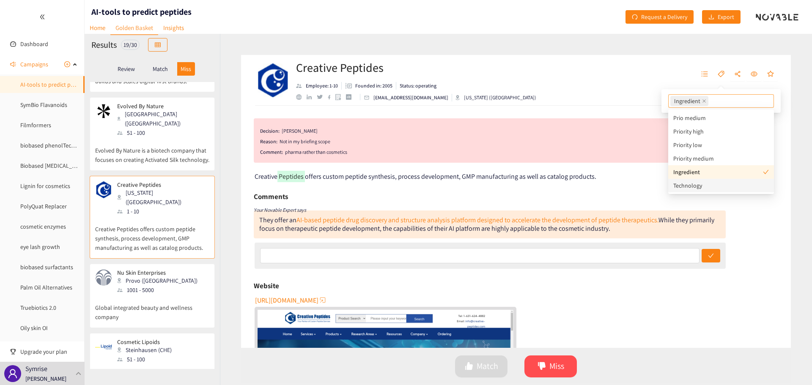
click at [166, 295] on p "Global integrated beauty and wellness company" at bounding box center [152, 308] width 114 height 27
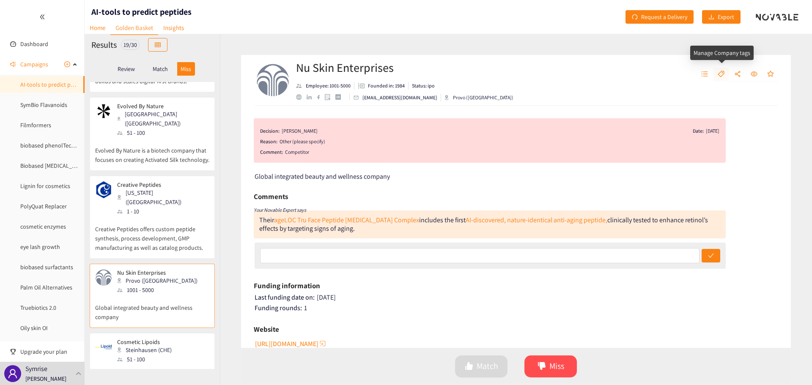
click at [723, 75] on icon "tag" at bounding box center [721, 74] width 7 height 7
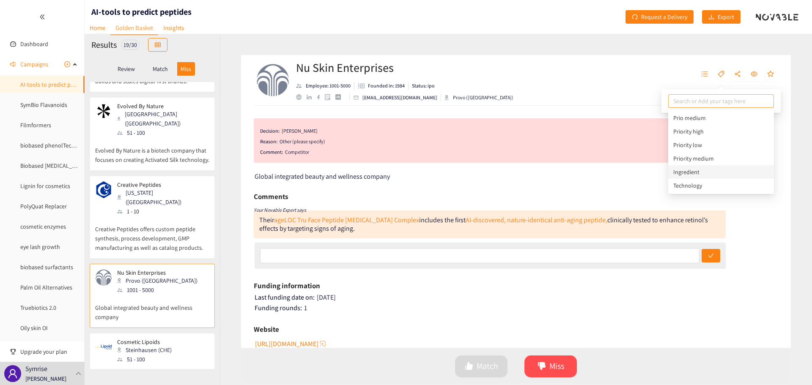
click at [695, 174] on div "Ingredient" at bounding box center [721, 171] width 96 height 9
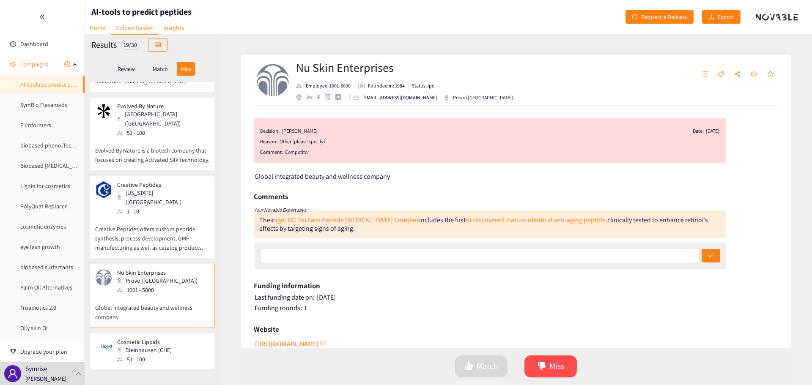
click at [139, 345] on div "Steinhausen (CHE)" at bounding box center [147, 349] width 60 height 9
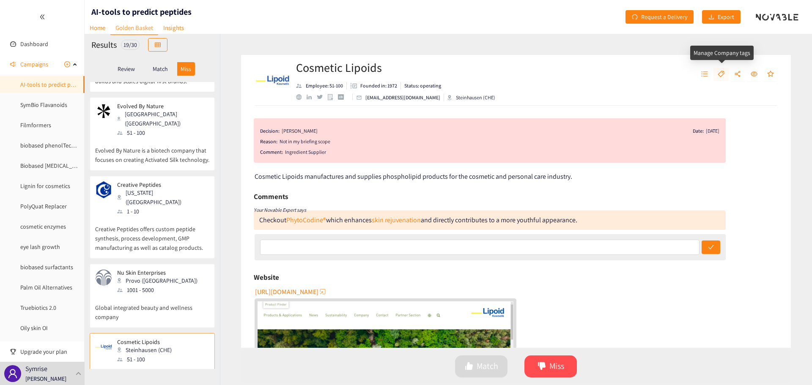
click at [721, 79] on button "button" at bounding box center [720, 75] width 15 height 14
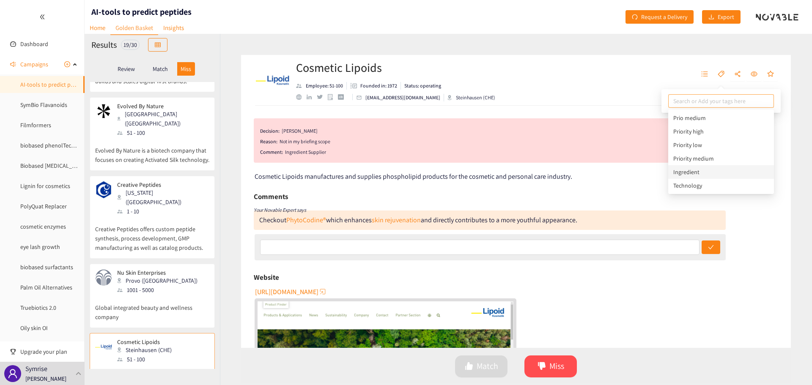
click at [702, 170] on div "Ingredient" at bounding box center [721, 171] width 96 height 9
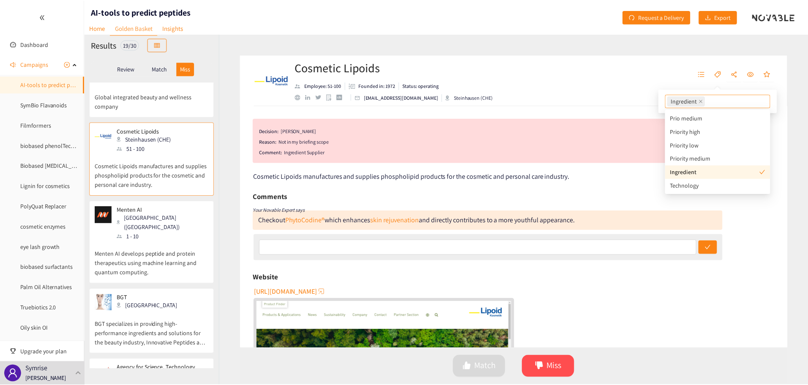
scroll to position [1142, 0]
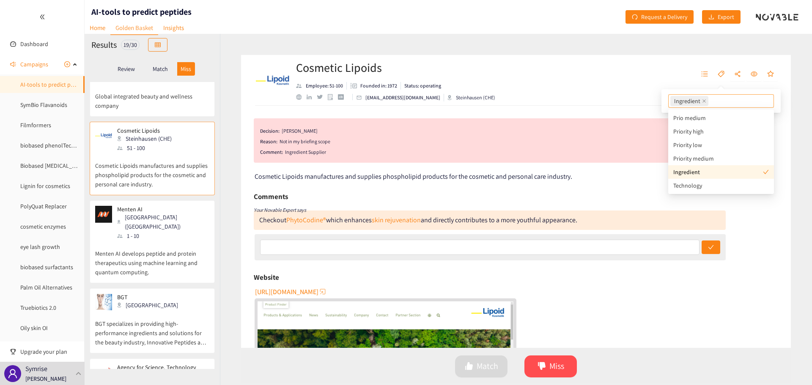
click at [163, 206] on div "Menten AI [GEOGRAPHIC_DATA] ([GEOGRAPHIC_DATA]) 1 - 10" at bounding box center [152, 223] width 114 height 35
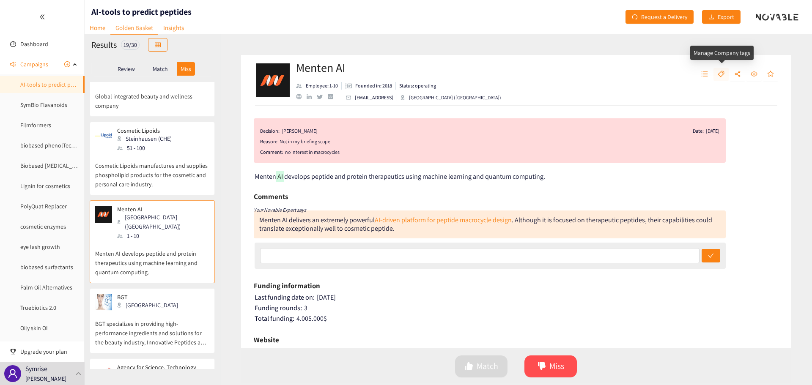
click at [722, 74] on icon "tag" at bounding box center [721, 74] width 7 height 7
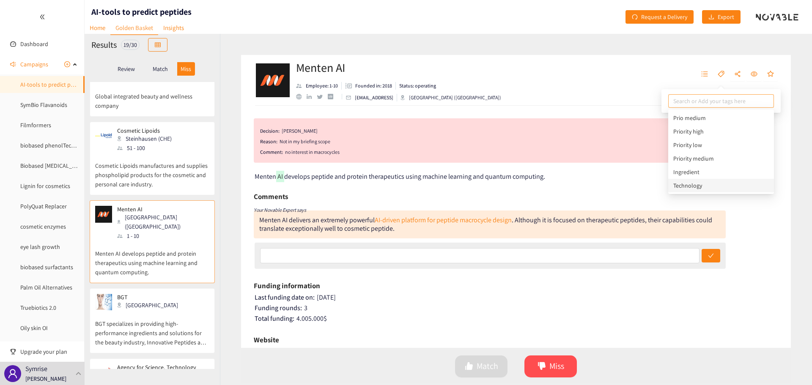
click at [699, 181] on div "Technology" at bounding box center [721, 185] width 96 height 9
click at [180, 288] on div "BGT USA BGT specializes in providing high-performance ingredients and solutions…" at bounding box center [152, 320] width 125 height 65
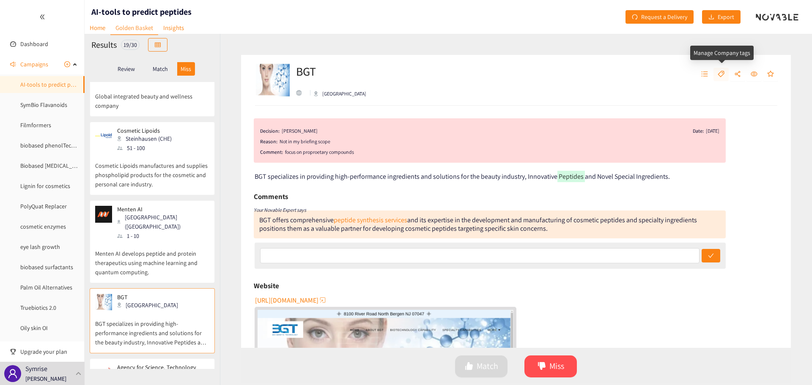
click at [723, 80] on button "button" at bounding box center [720, 75] width 15 height 14
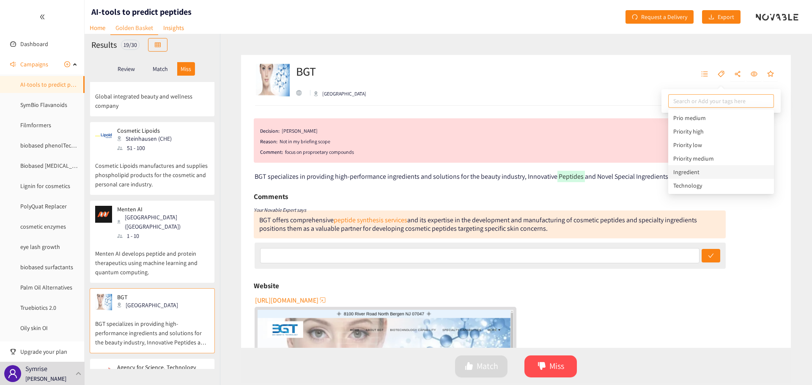
click at [718, 175] on div "Ingredient" at bounding box center [721, 171] width 96 height 9
click at [156, 364] on p "Agency for Science, Technology and Research" at bounding box center [160, 371] width 86 height 14
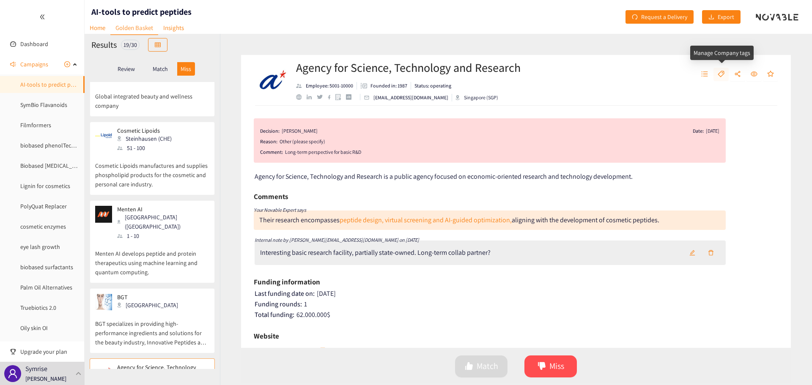
click at [723, 78] on button "button" at bounding box center [720, 75] width 15 height 14
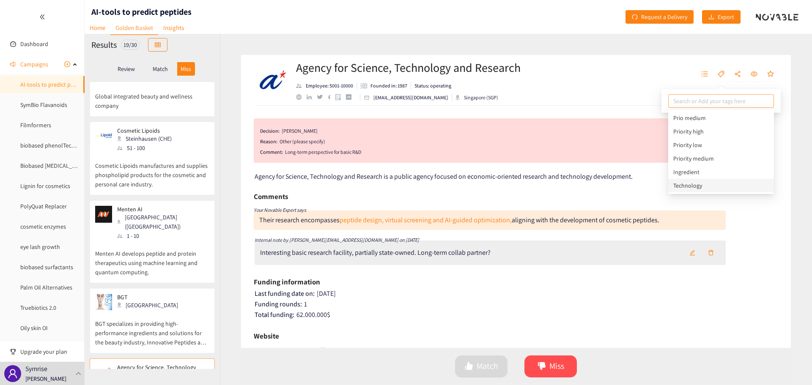
click at [689, 180] on div "Technology" at bounding box center [721, 186] width 106 height 14
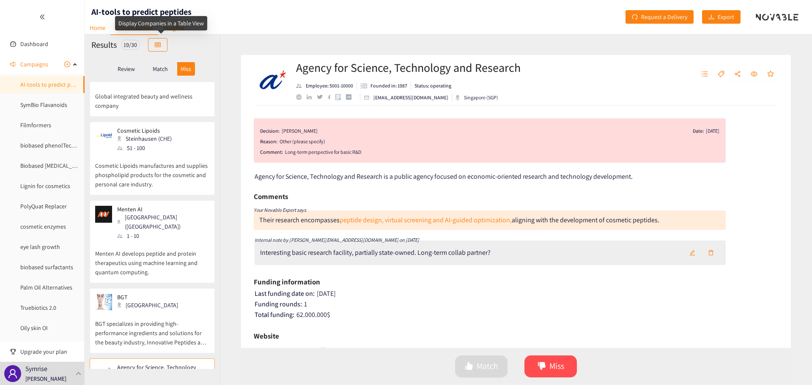
click at [167, 30] on div "Display Companies in a Table View" at bounding box center [161, 26] width 92 height 20
click at [244, 26] on header "AI-tools to predict peptides Home Golden Basket Insights Request a Delivery Exp…" at bounding box center [448, 17] width 727 height 34
click at [184, 28] on link "Insights" at bounding box center [173, 27] width 31 height 13
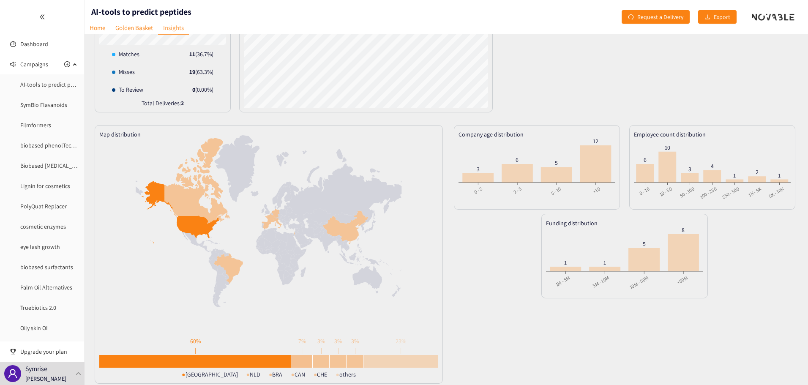
scroll to position [127, 0]
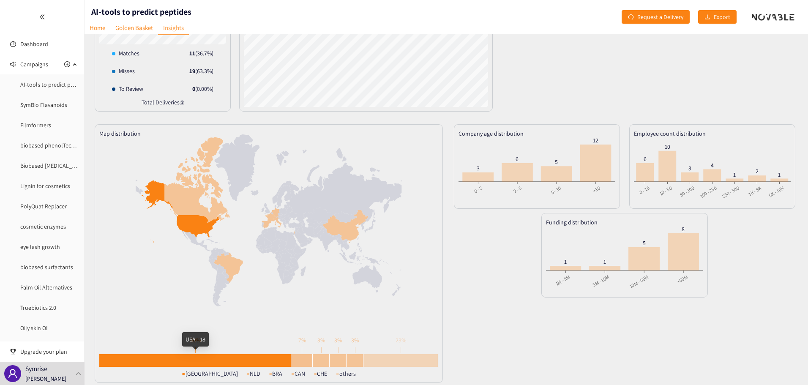
click at [223, 356] on div at bounding box center [195, 360] width 192 height 13
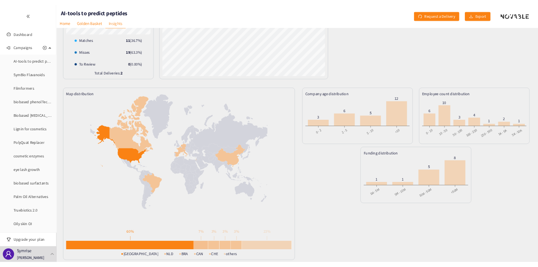
scroll to position [0, 0]
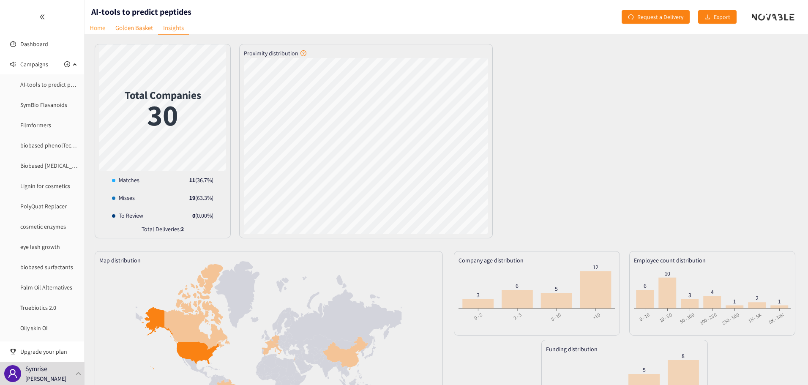
click at [91, 29] on link "Home" at bounding box center [98, 27] width 26 height 13
